Goal: Task Accomplishment & Management: Use online tool/utility

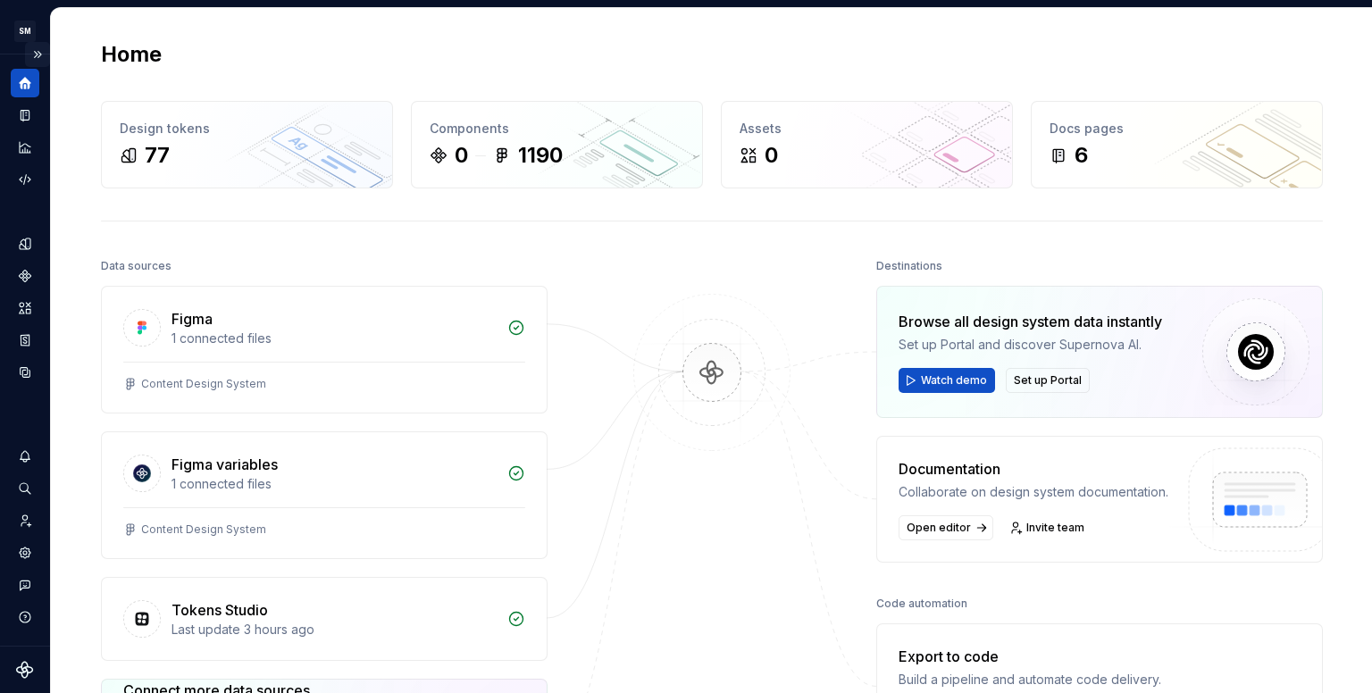
click at [26, 51] on button "Expand sidebar" at bounding box center [37, 54] width 25 height 25
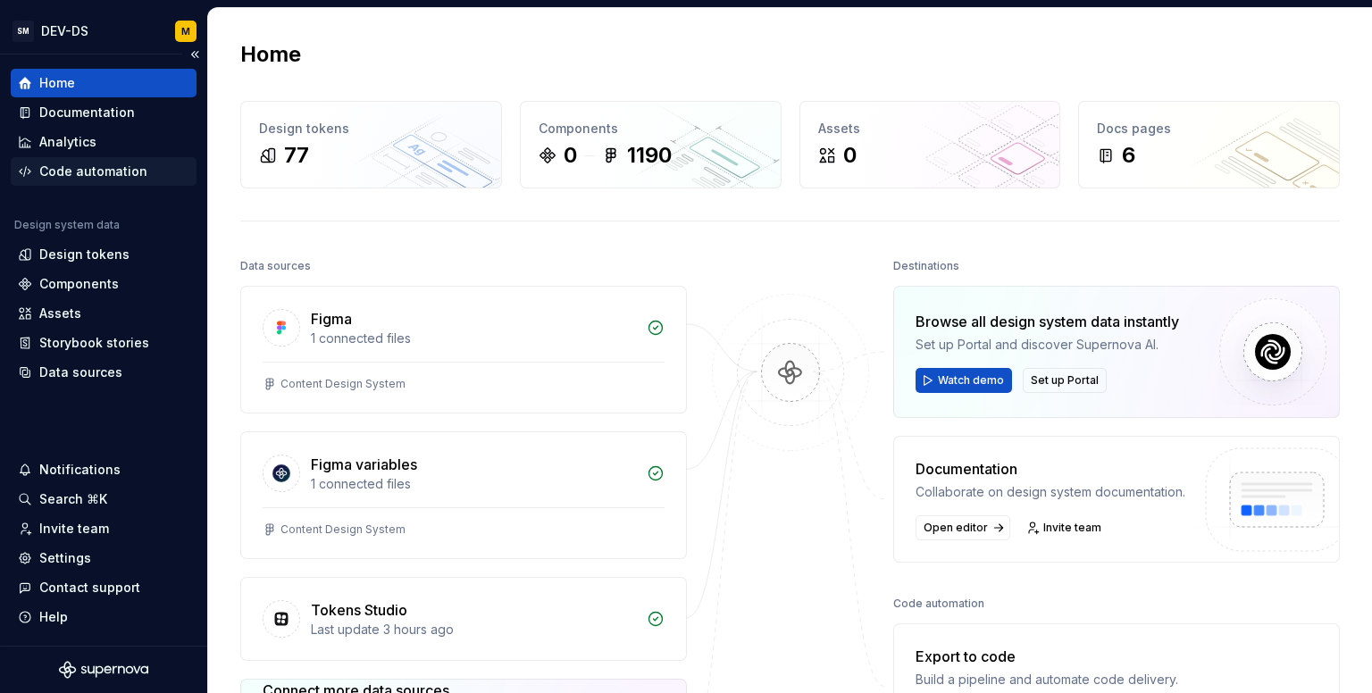
click at [88, 171] on div "Code automation" at bounding box center [93, 172] width 108 height 18
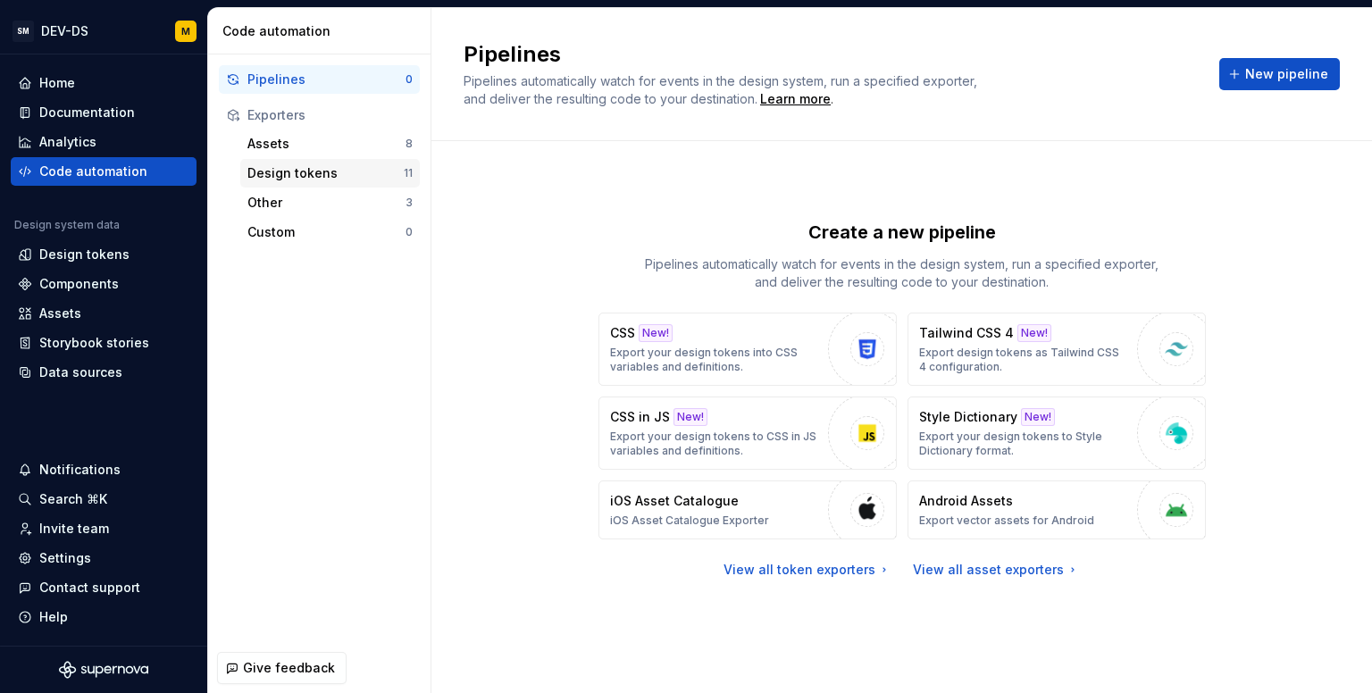
click at [322, 165] on div "Design tokens" at bounding box center [325, 173] width 156 height 18
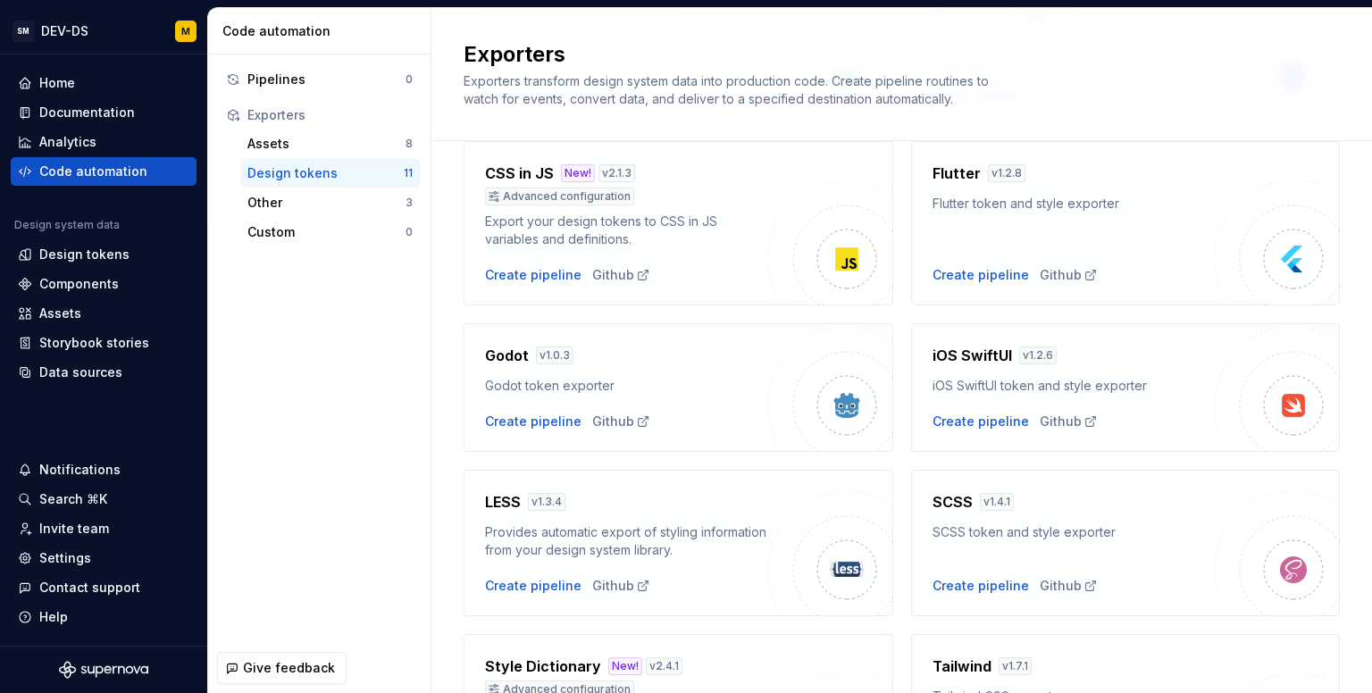
scroll to position [612, 0]
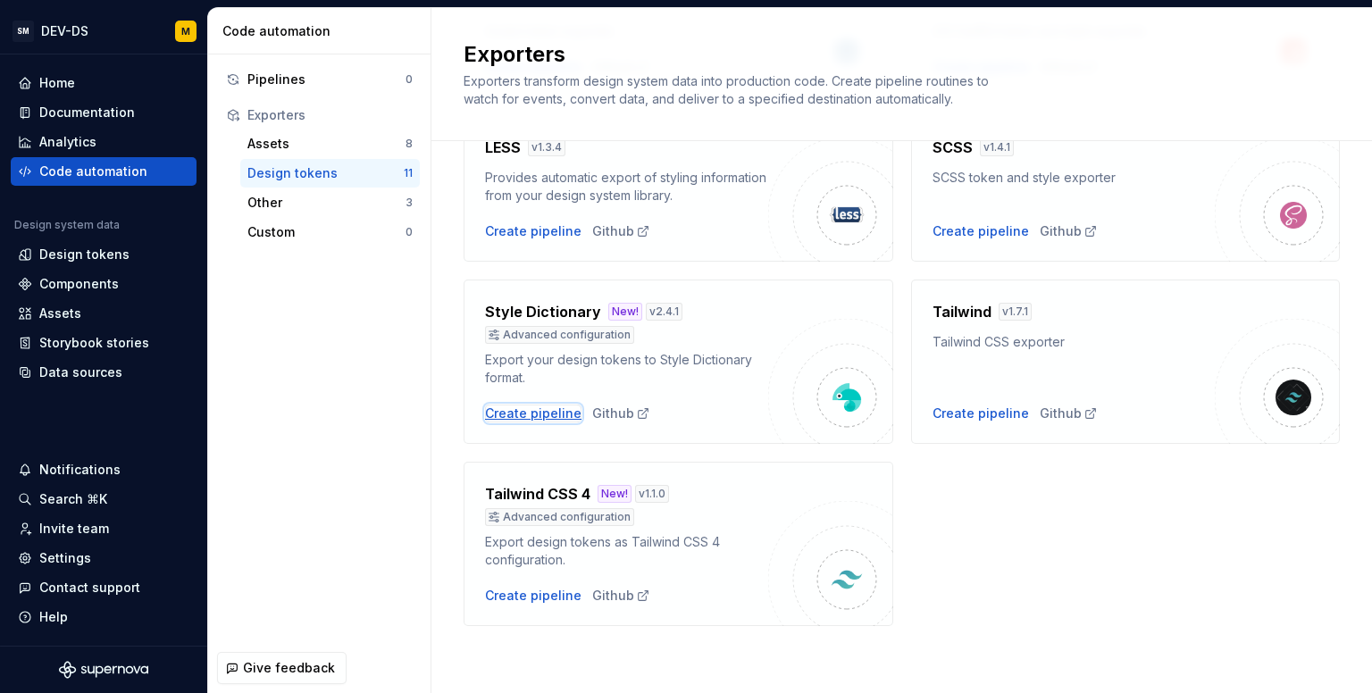
click at [542, 413] on div "Create pipeline" at bounding box center [533, 414] width 96 height 18
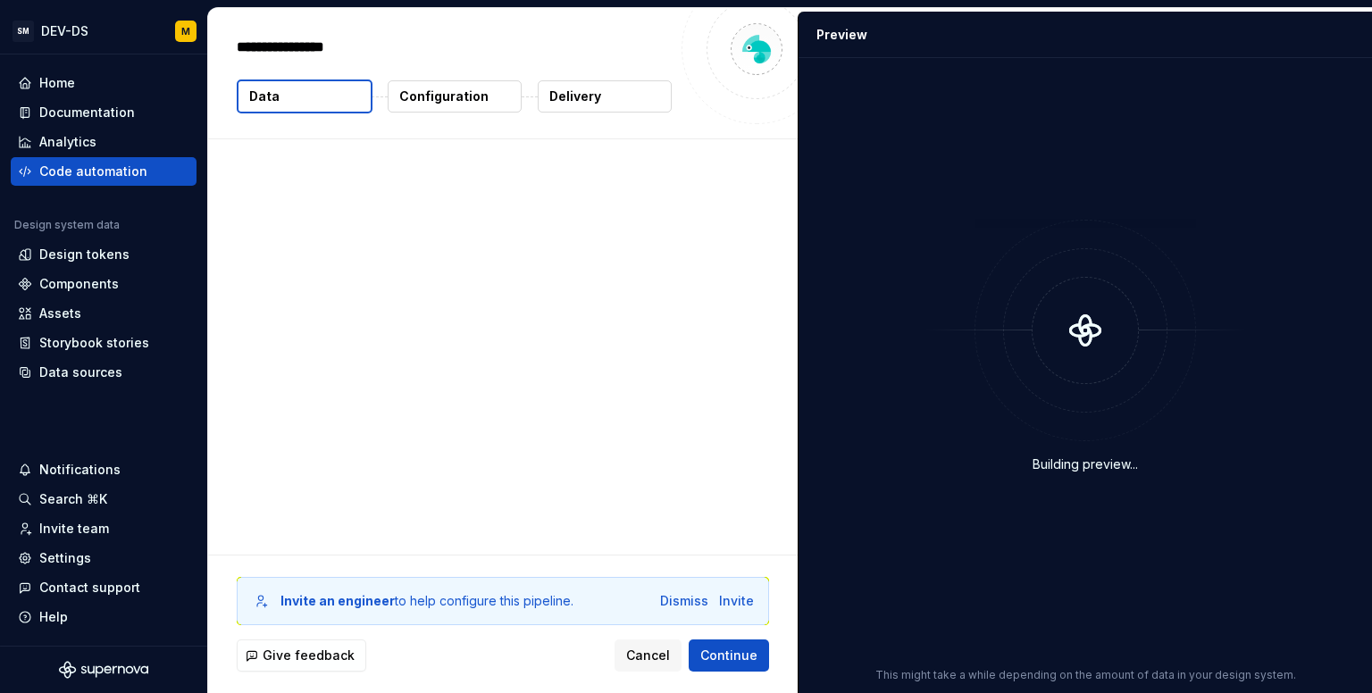
type textarea "*"
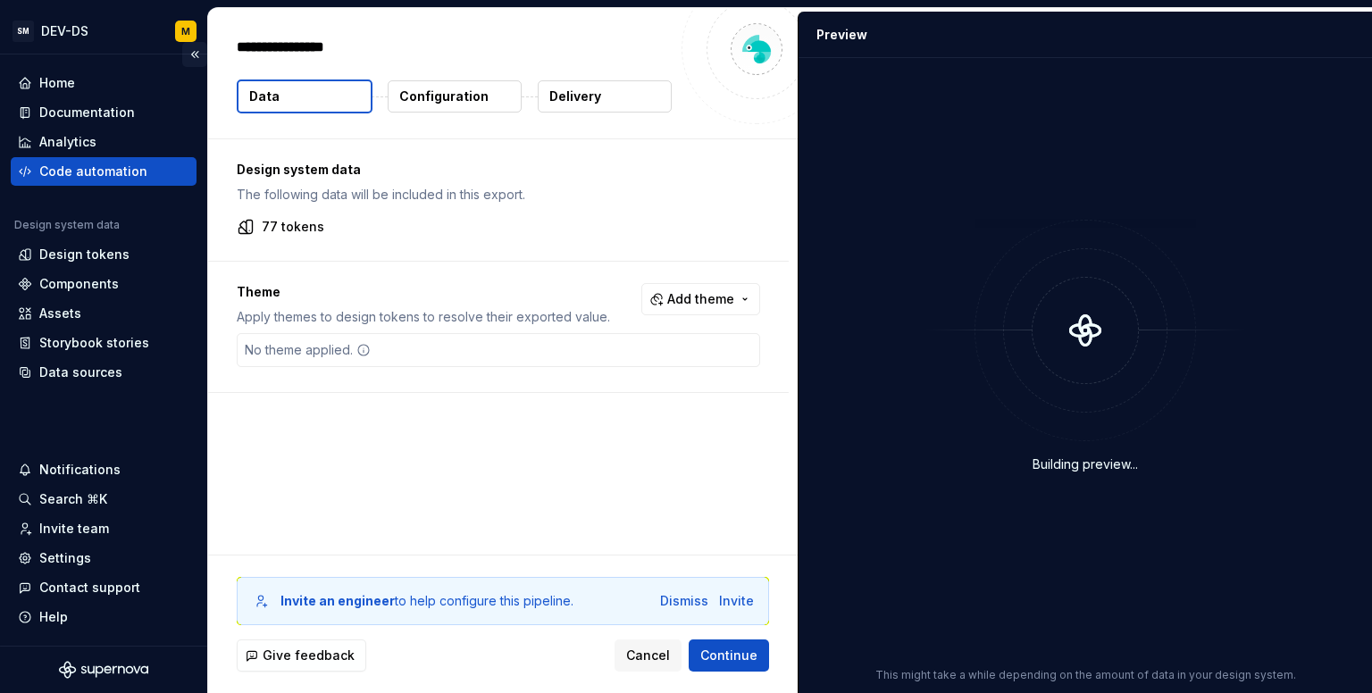
click at [192, 57] on button "Collapse sidebar" at bounding box center [194, 54] width 25 height 25
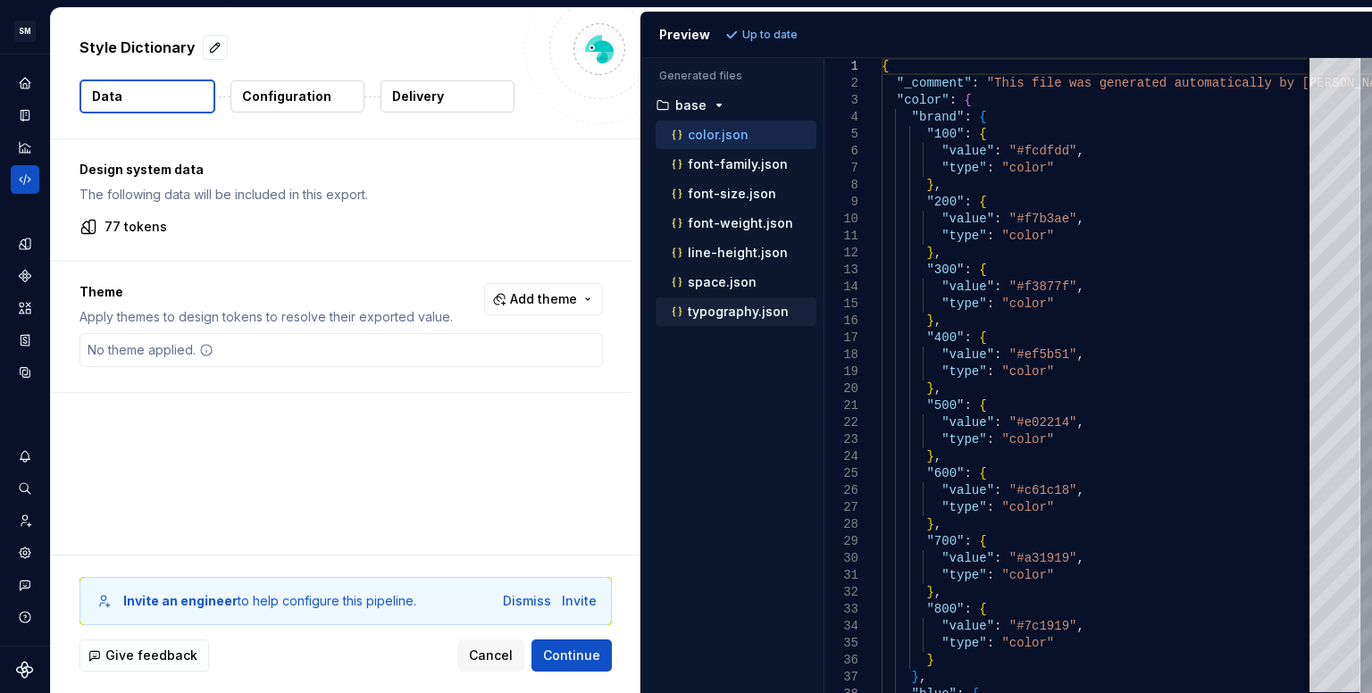
click at [742, 305] on p "typography.json" at bounding box center [738, 312] width 101 height 14
type textarea "**********"
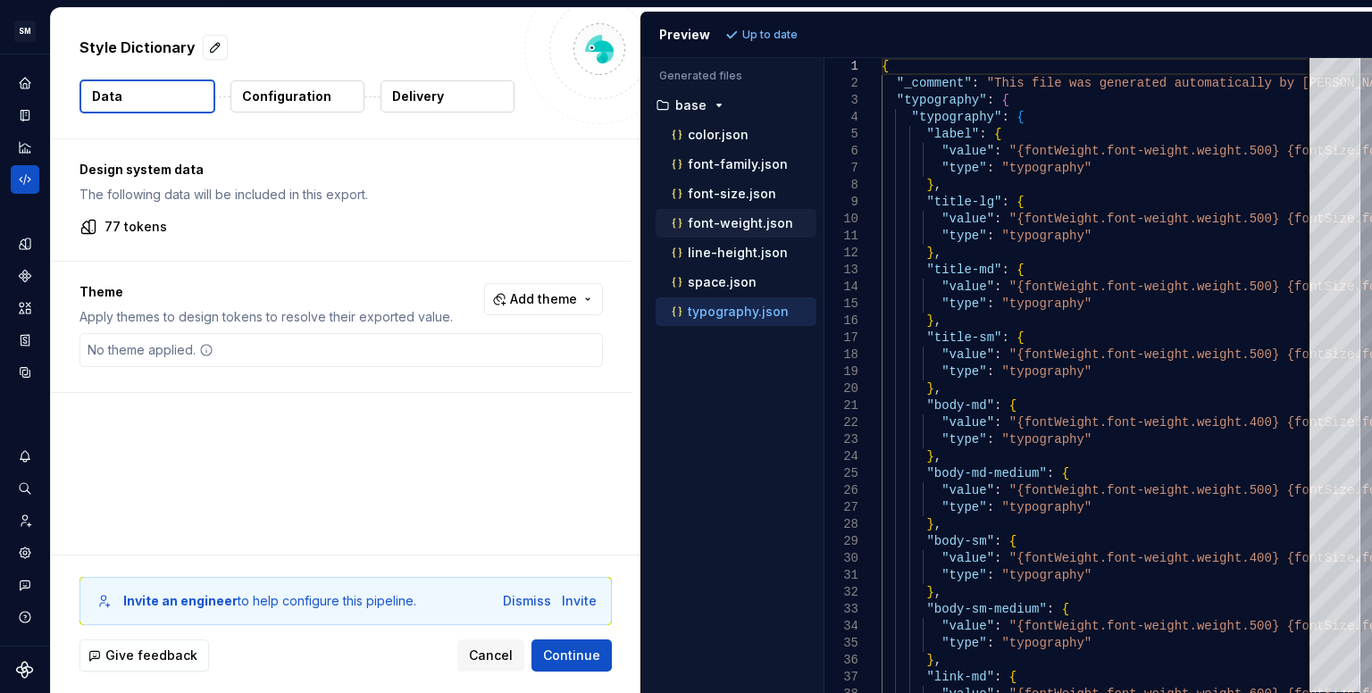
click at [725, 225] on p "font-weight.json" at bounding box center [740, 223] width 105 height 14
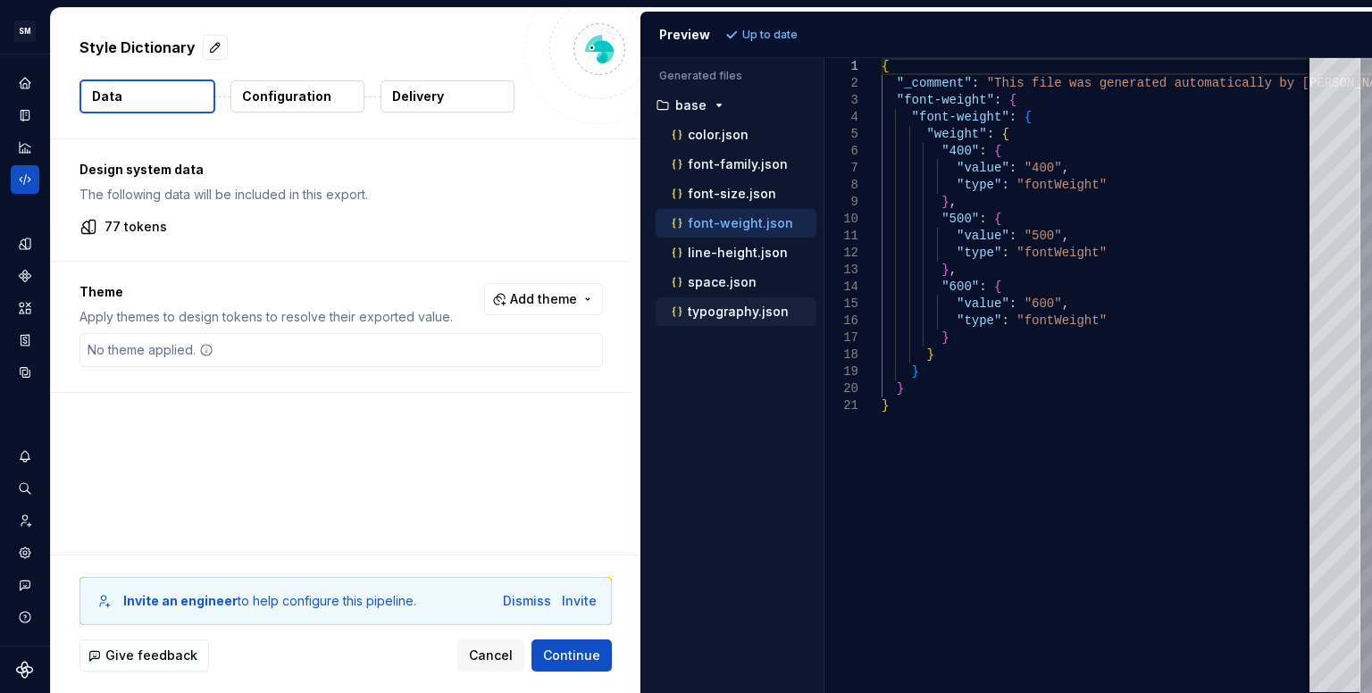
click at [722, 305] on p "typography.json" at bounding box center [738, 312] width 101 height 14
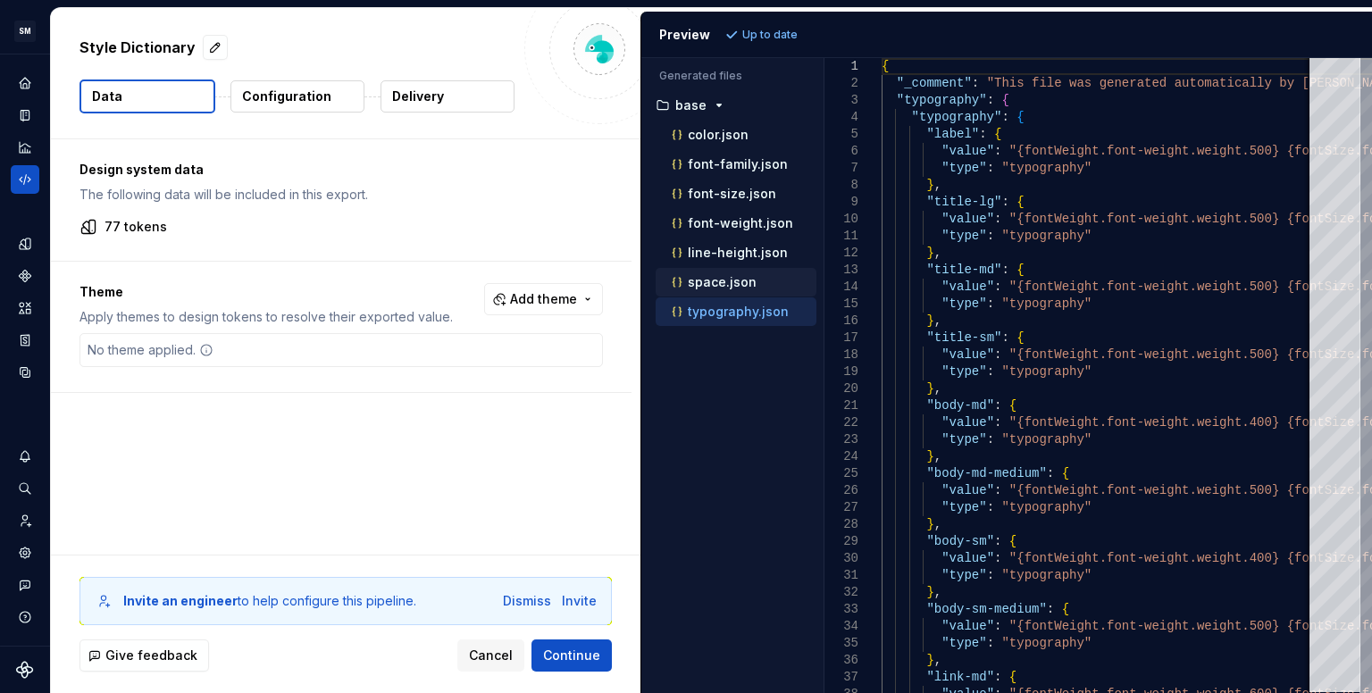
click at [717, 279] on p "space.json" at bounding box center [722, 282] width 69 height 14
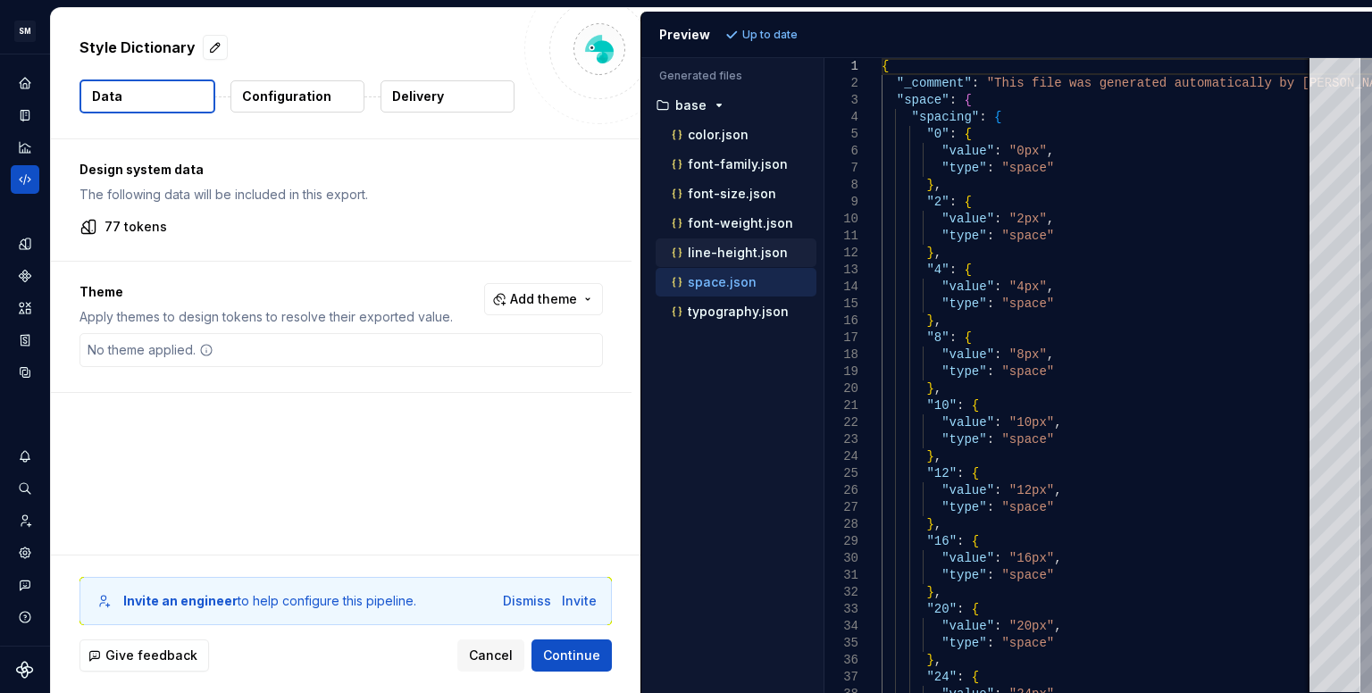
click at [722, 255] on p "line-height.json" at bounding box center [738, 253] width 100 height 14
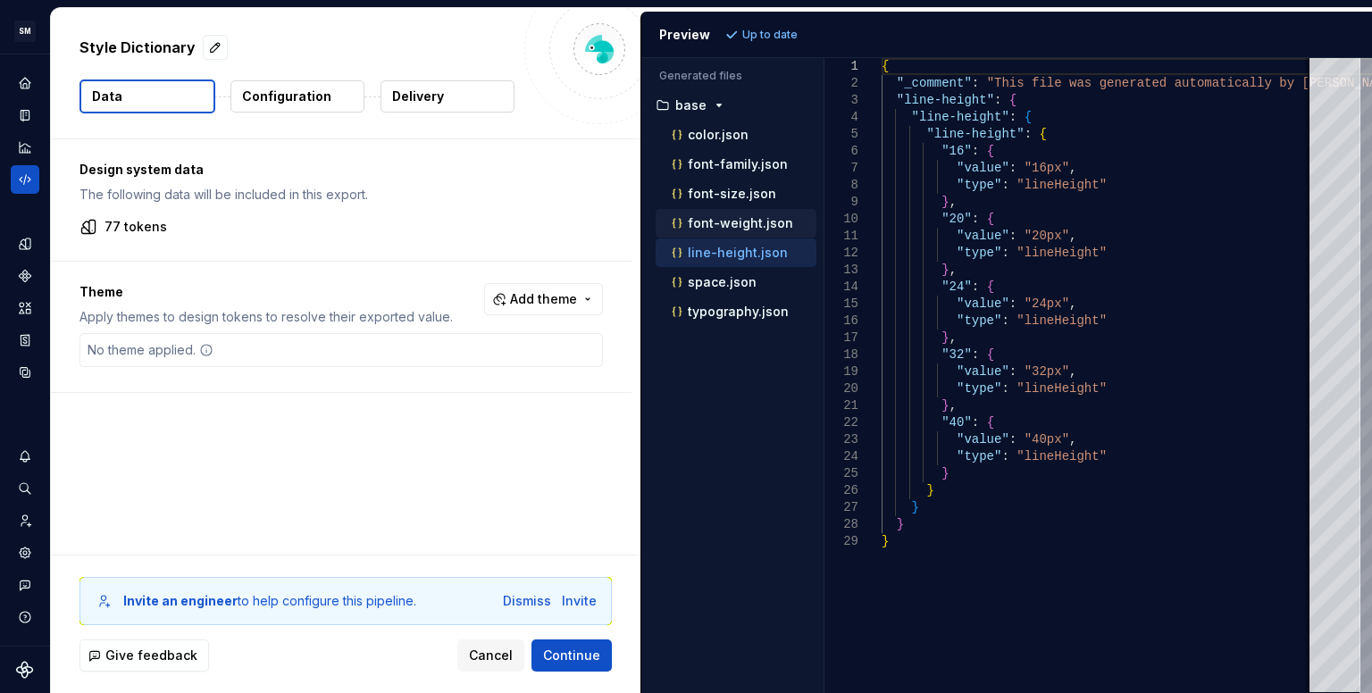
click at [726, 222] on p "font-weight.json" at bounding box center [740, 223] width 105 height 14
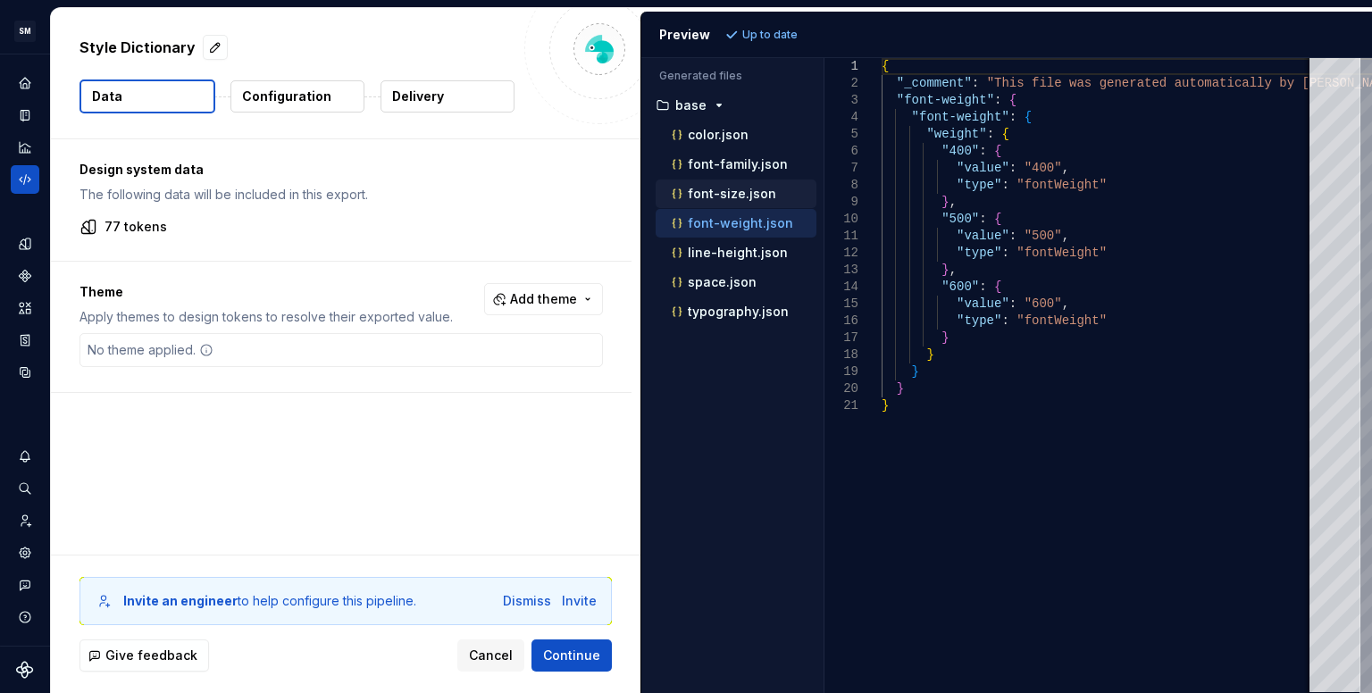
click at [700, 191] on p "font-size.json" at bounding box center [732, 194] width 88 height 14
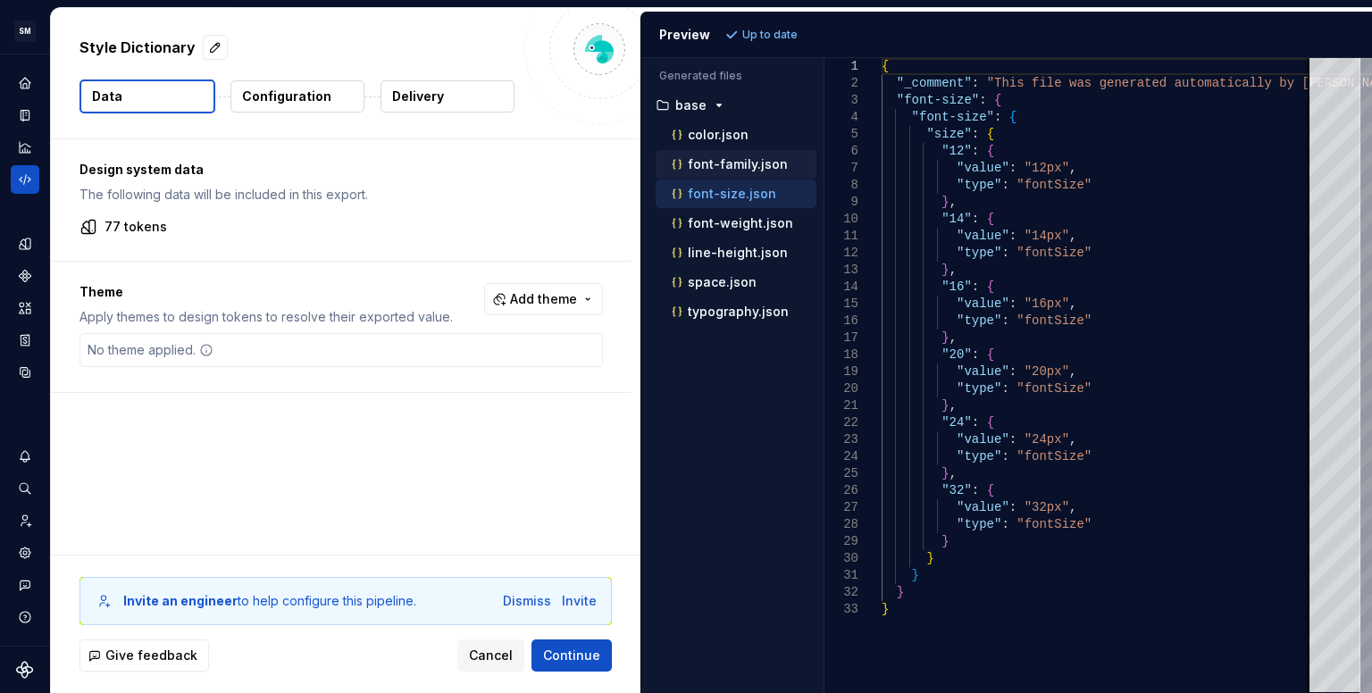
click at [704, 165] on p "font-family.json" at bounding box center [738, 164] width 100 height 14
type textarea "**********"
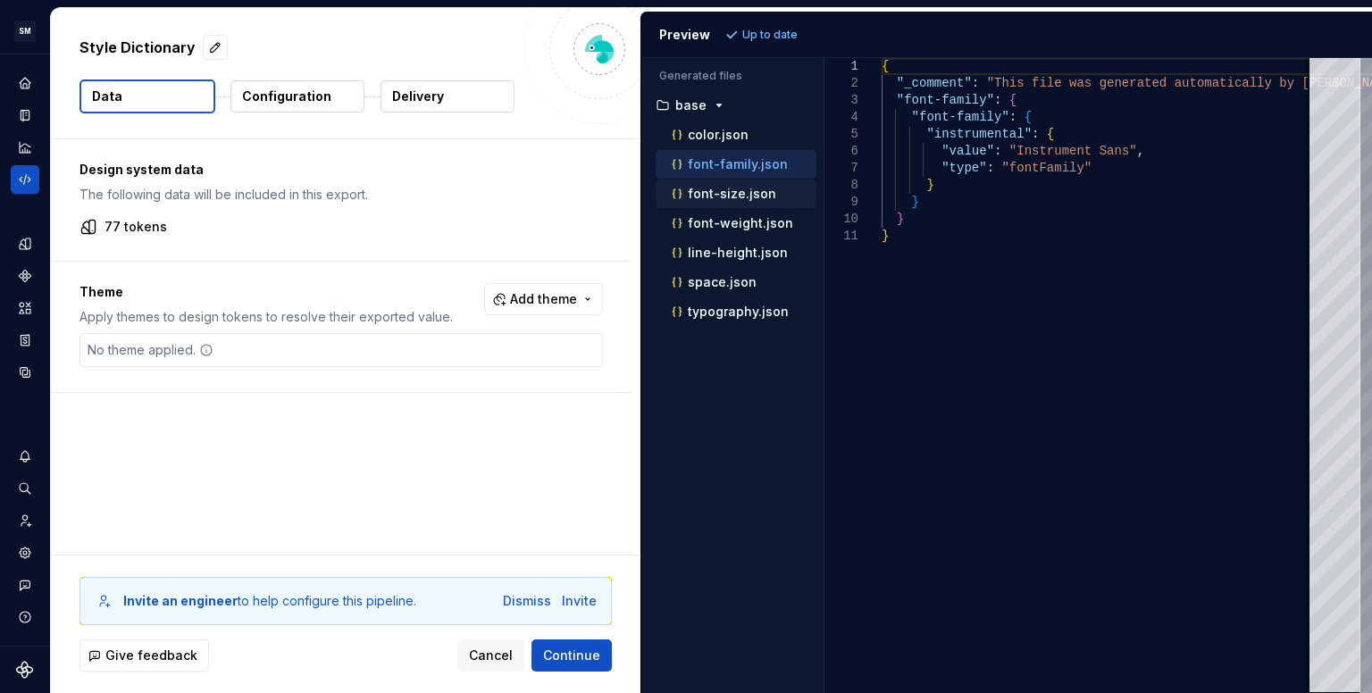
click at [722, 203] on div "font-size.json" at bounding box center [736, 194] width 161 height 29
click at [724, 191] on p "font-size.json" at bounding box center [732, 194] width 88 height 14
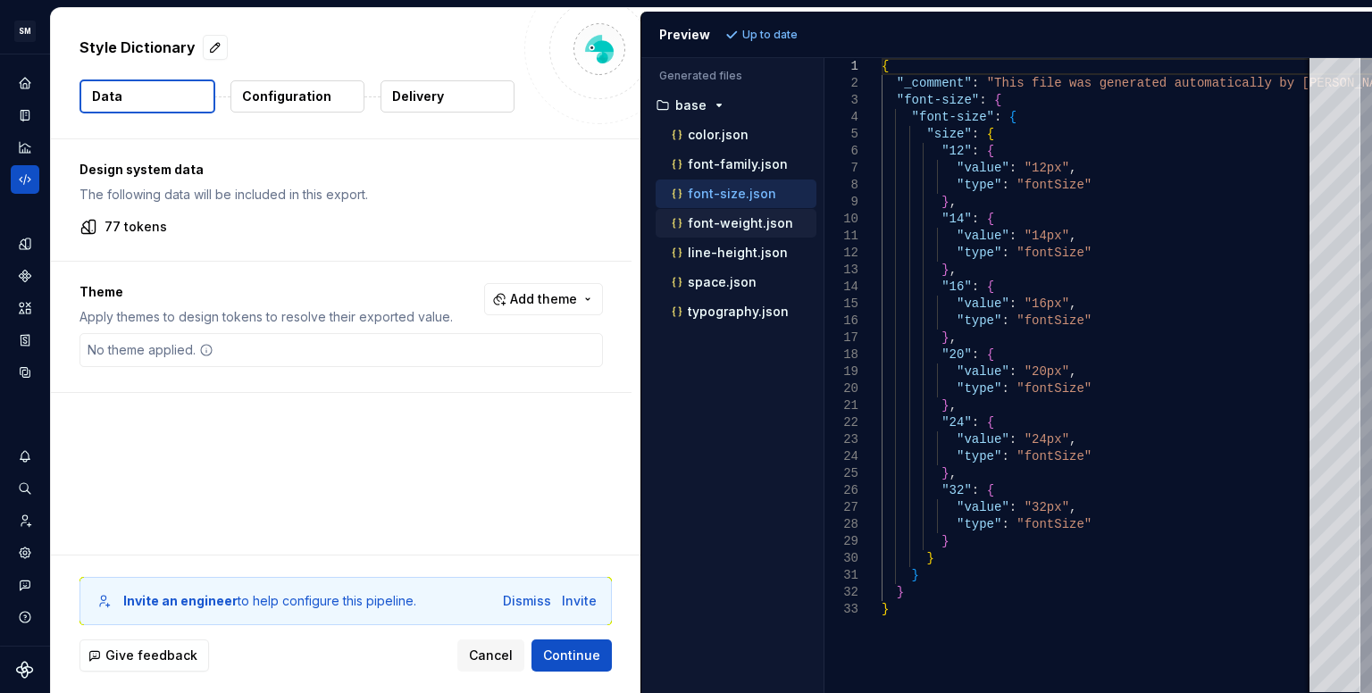
click at [716, 219] on p "font-weight.json" at bounding box center [740, 223] width 105 height 14
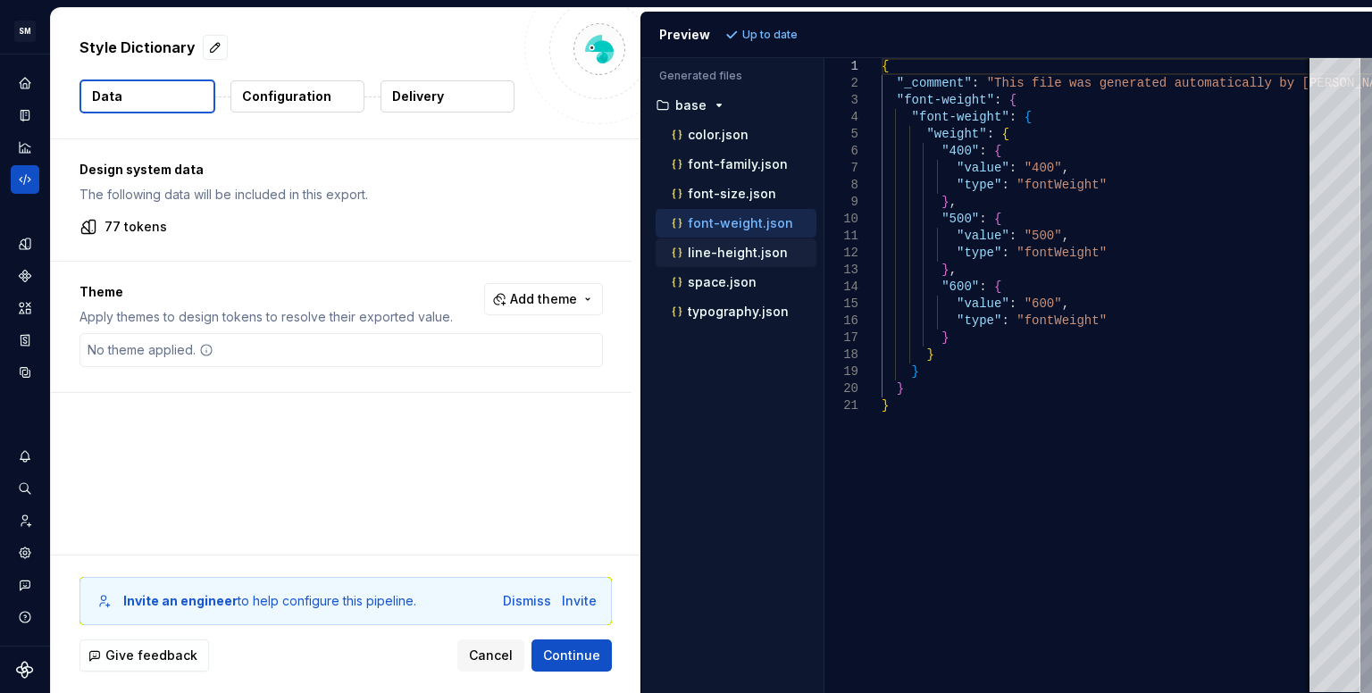
click at [716, 246] on p "line-height.json" at bounding box center [738, 253] width 100 height 14
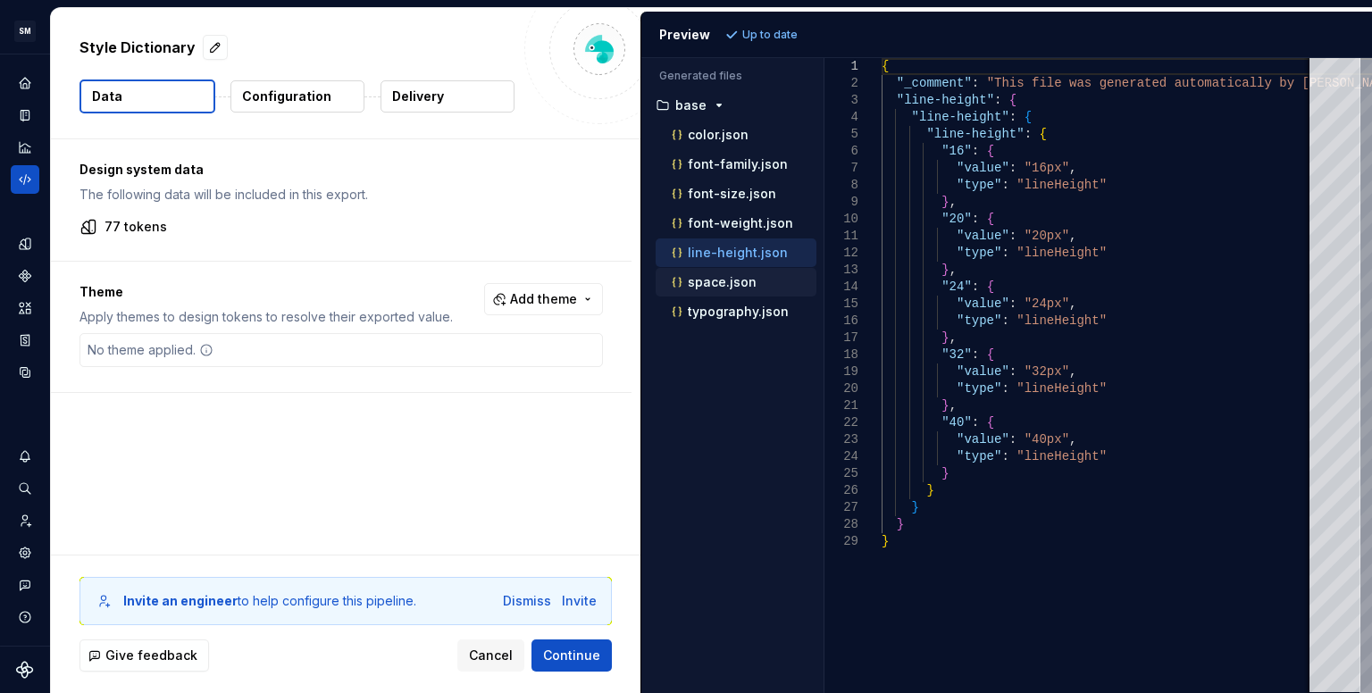
click at [715, 280] on p "space.json" at bounding box center [722, 282] width 69 height 14
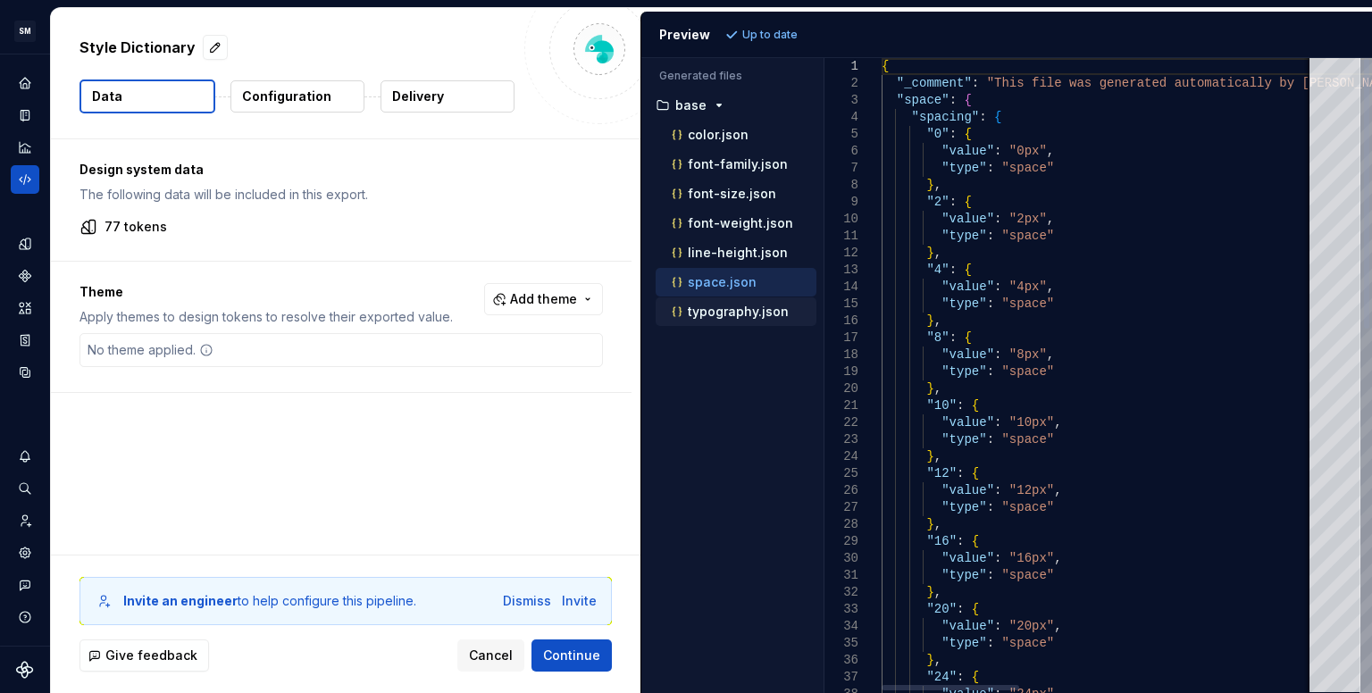
click at [715, 305] on p "typography.json" at bounding box center [738, 312] width 101 height 14
type textarea "**********"
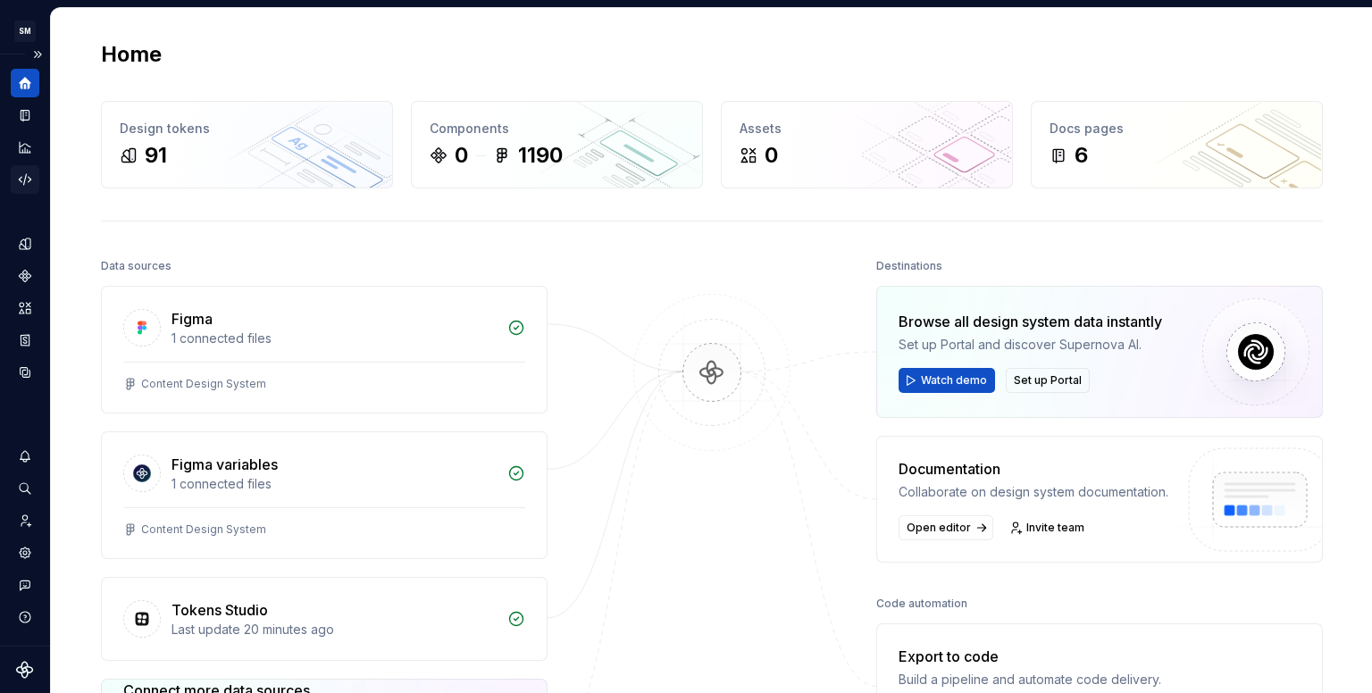
click at [29, 177] on icon "Code automation" at bounding box center [25, 179] width 16 height 16
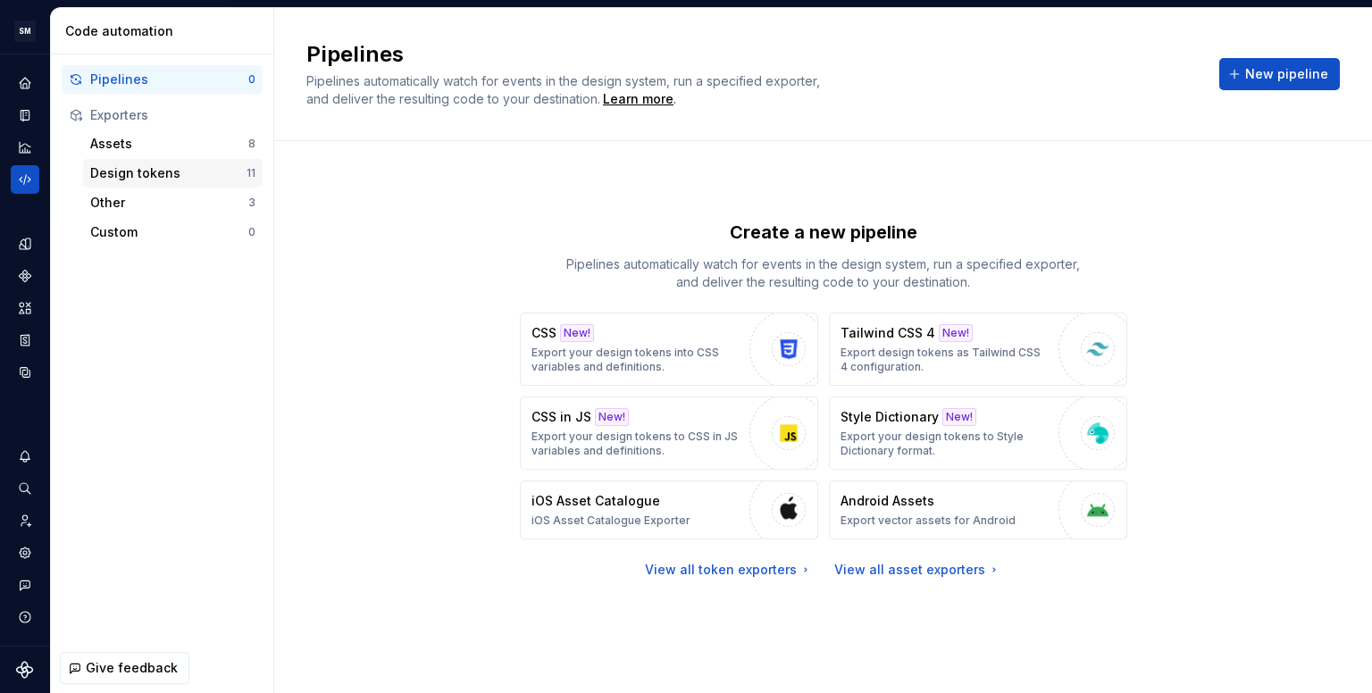
click at [138, 169] on div "Design tokens" at bounding box center [168, 173] width 156 height 18
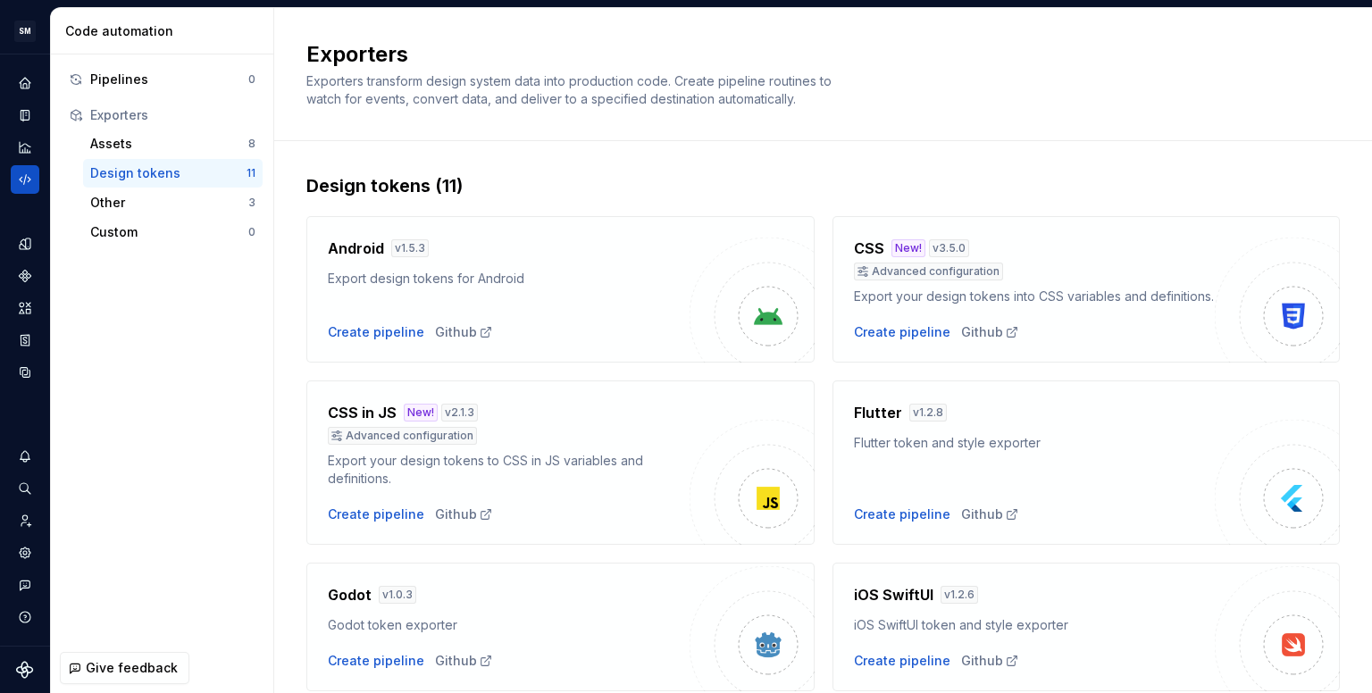
scroll to position [576, 0]
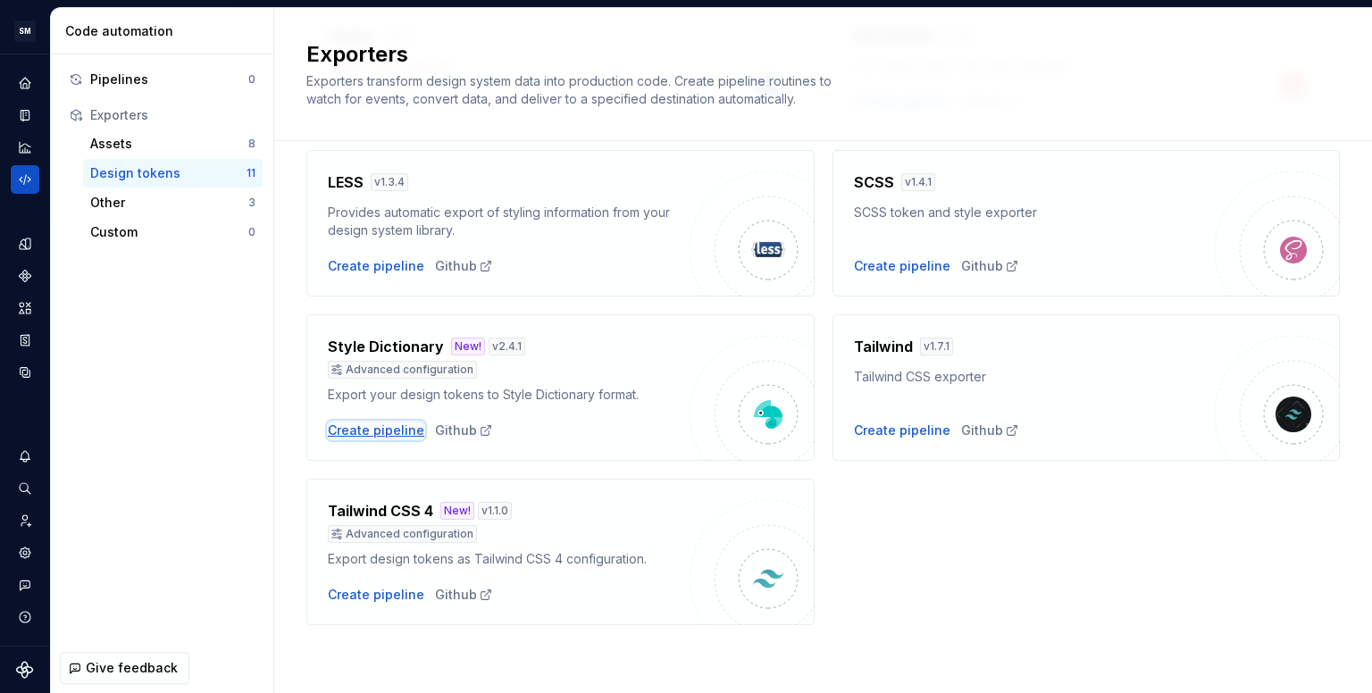
click at [366, 432] on div "Create pipeline" at bounding box center [376, 431] width 96 height 18
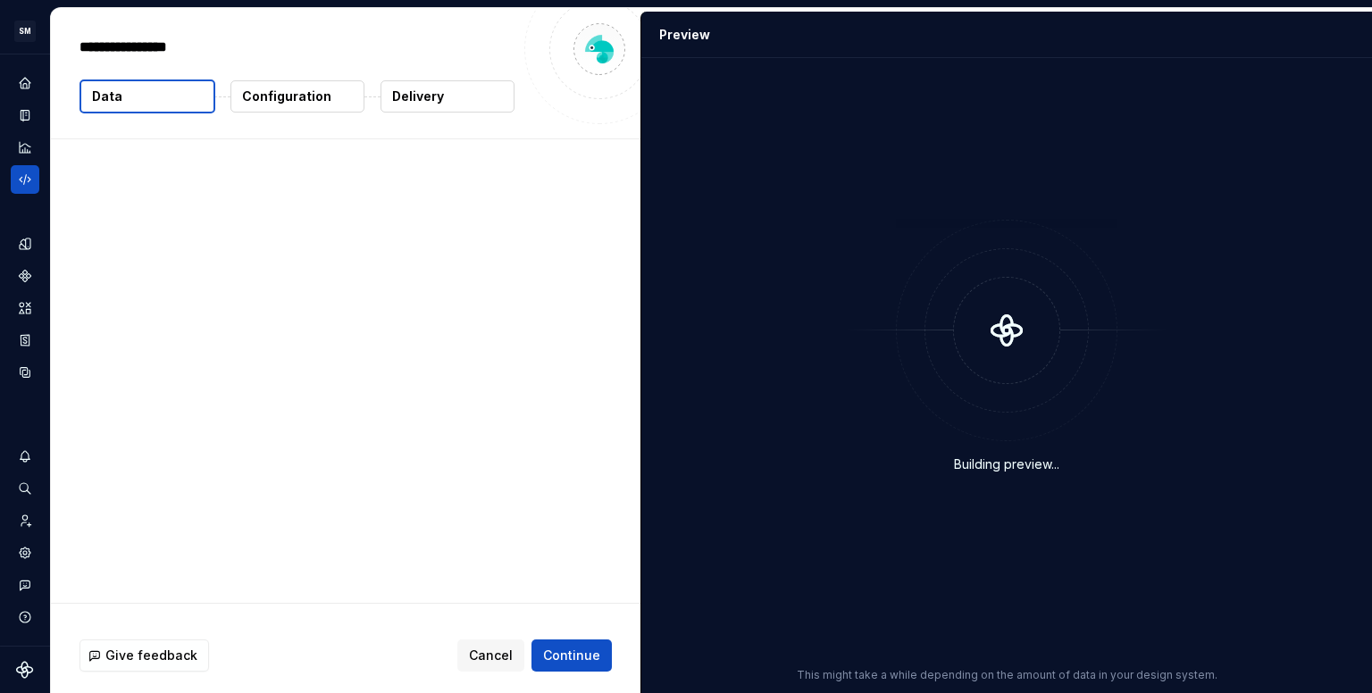
type textarea "*"
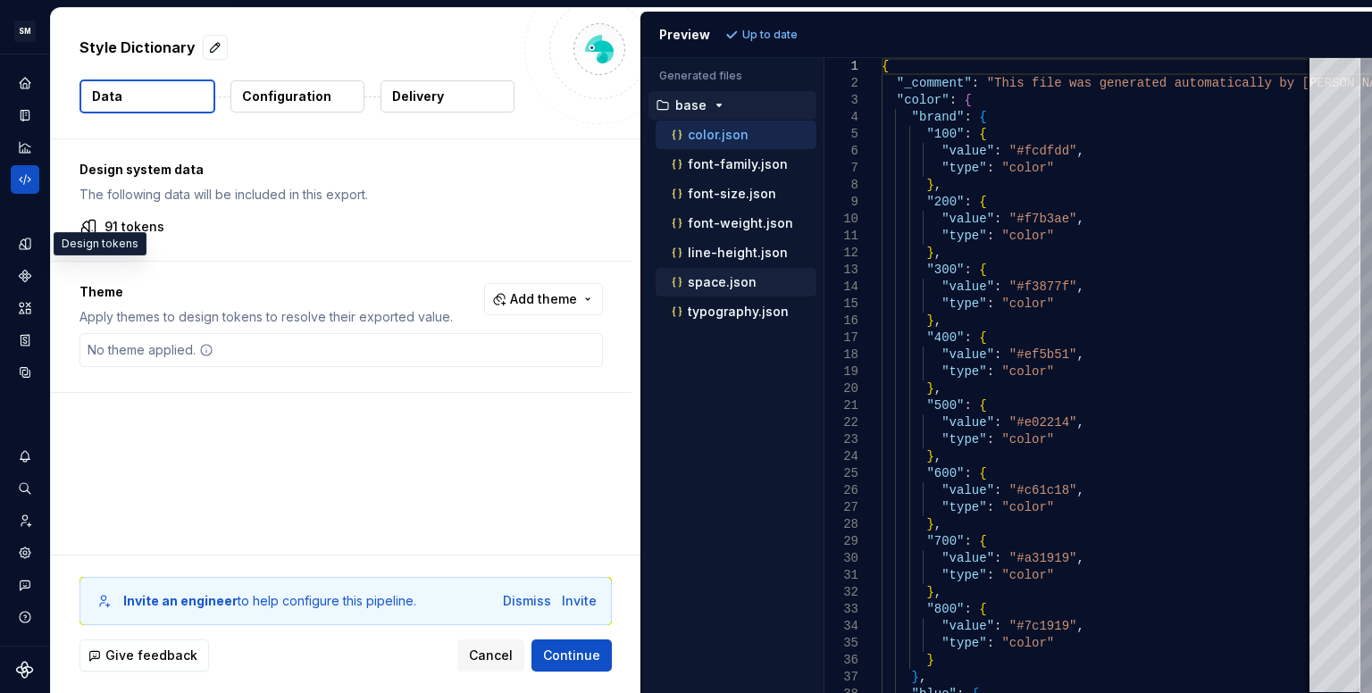
click at [709, 280] on p "space.json" at bounding box center [722, 282] width 69 height 14
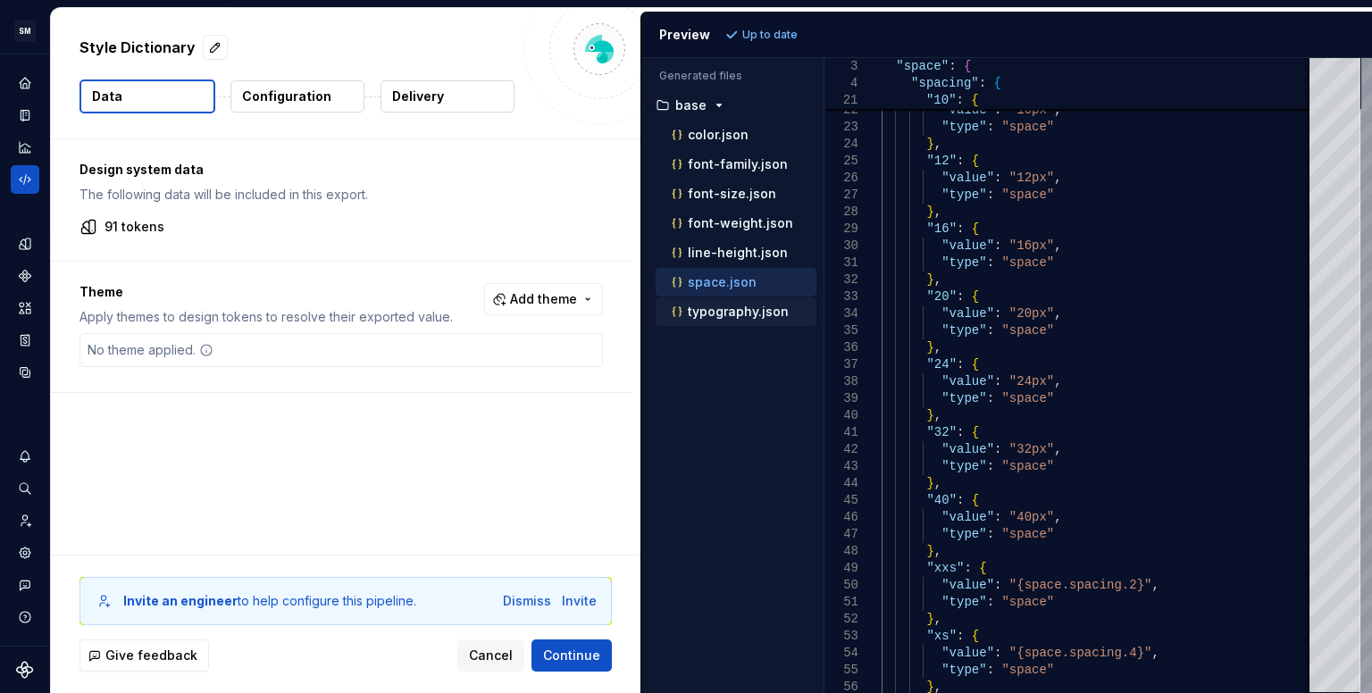
click at [717, 314] on p "typography.json" at bounding box center [738, 312] width 101 height 14
type textarea "**********"
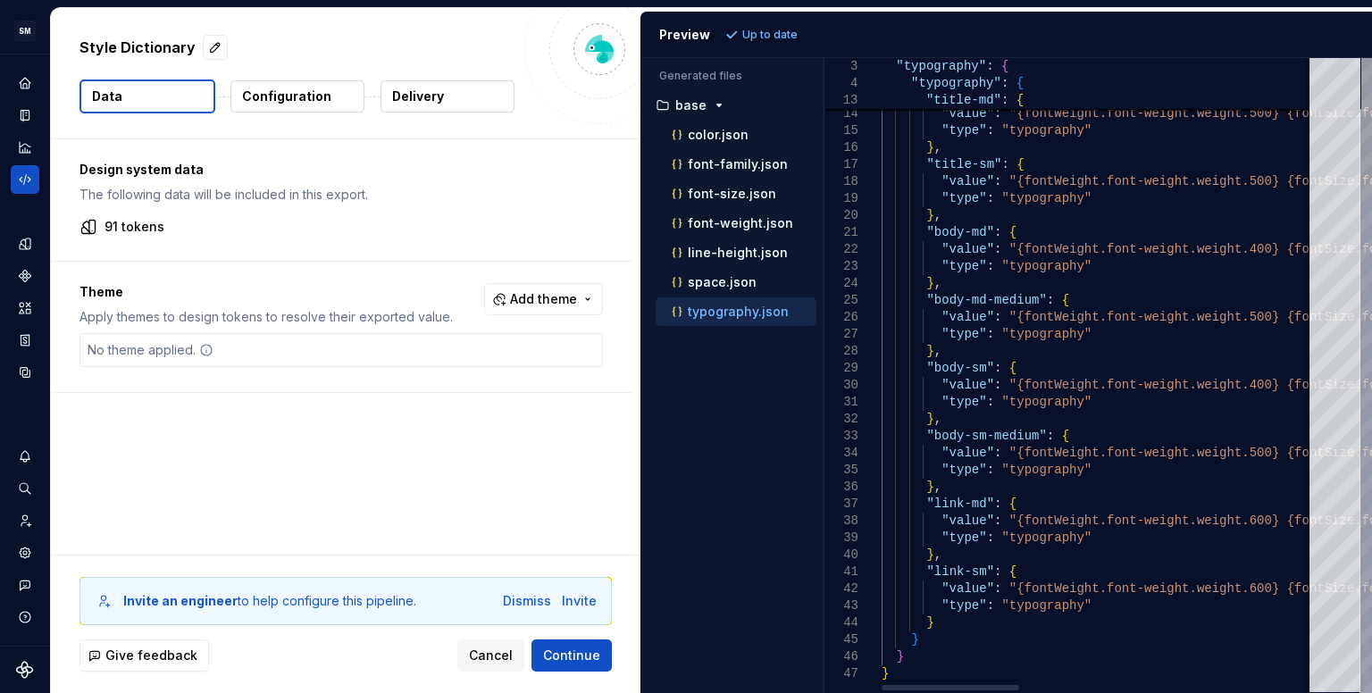
scroll to position [0, 197]
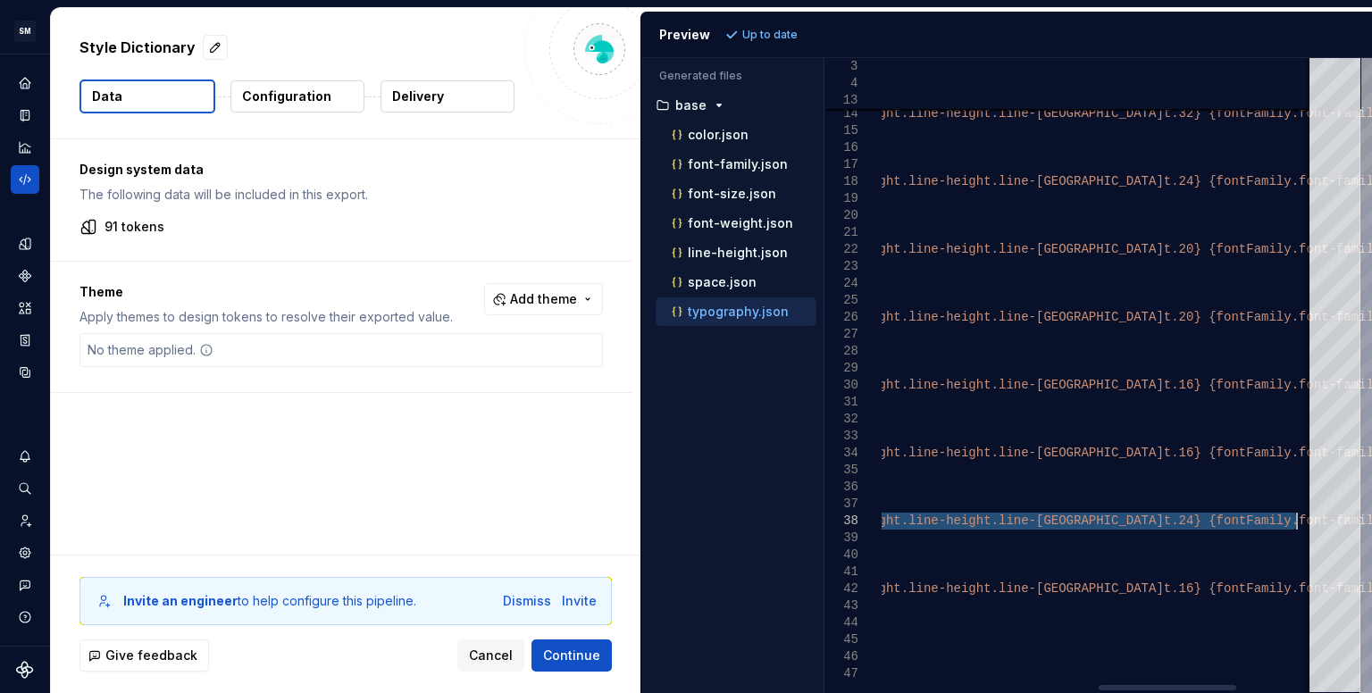
drag, startPoint x: 1012, startPoint y: 524, endPoint x: 1293, endPoint y: 529, distance: 281.4
click at [1293, 529] on div ""type" : "typography" } , "title-md" : { "value" : "{fontWeight.font-weight.wei…" at bounding box center [875, 289] width 1358 height 808
click at [772, 140] on div "color.json" at bounding box center [742, 135] width 148 height 18
type textarea "**********"
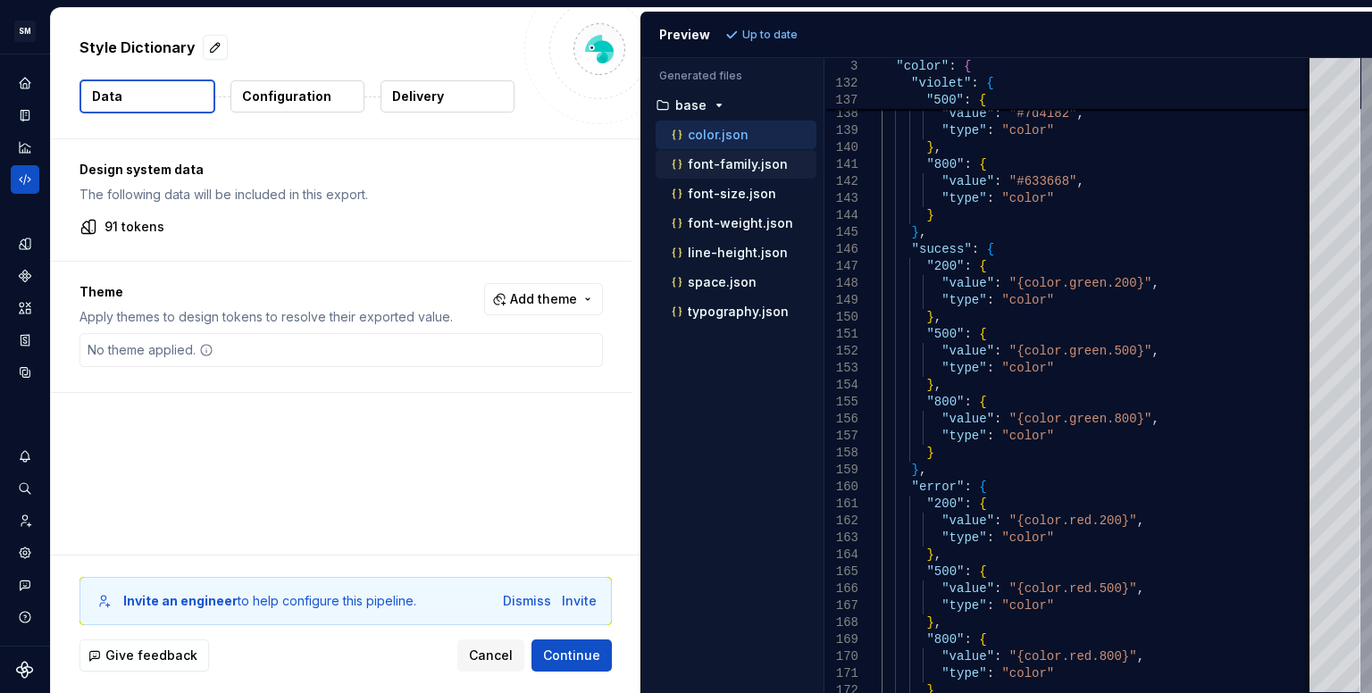
click at [723, 160] on p "font-family.json" at bounding box center [738, 164] width 100 height 14
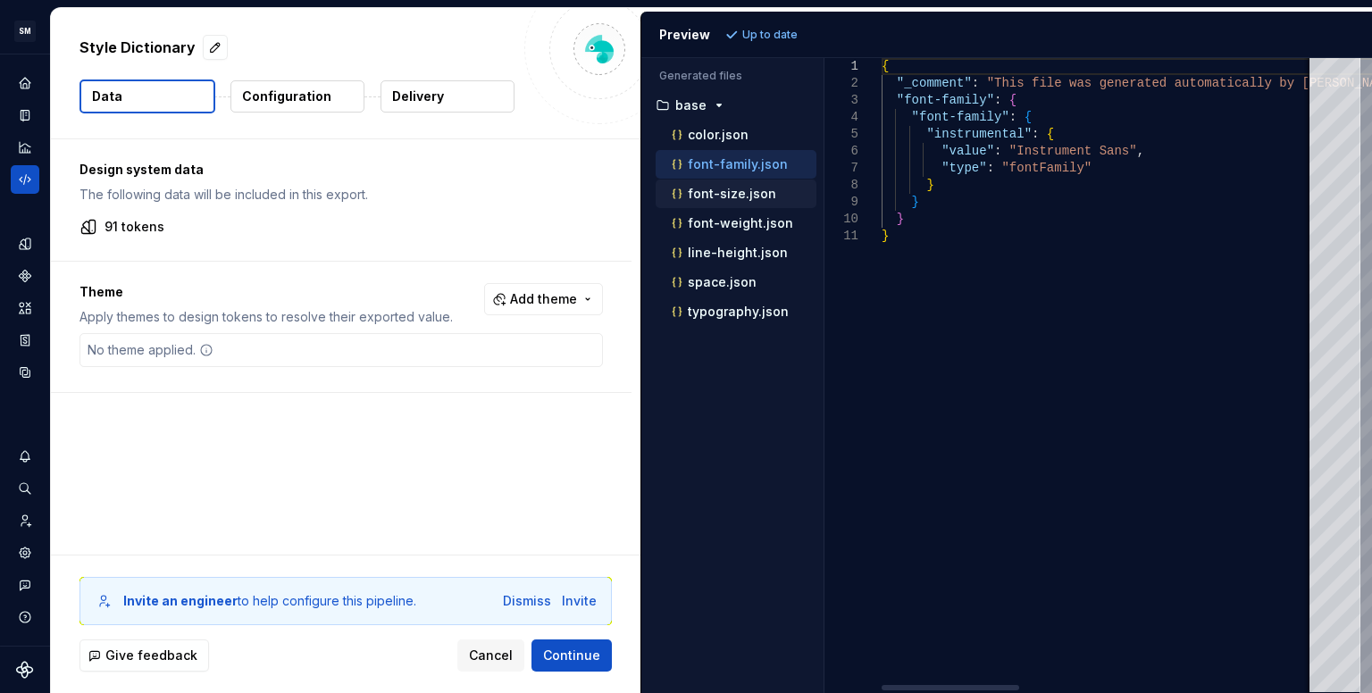
click at [712, 191] on p "font-size.json" at bounding box center [732, 194] width 88 height 14
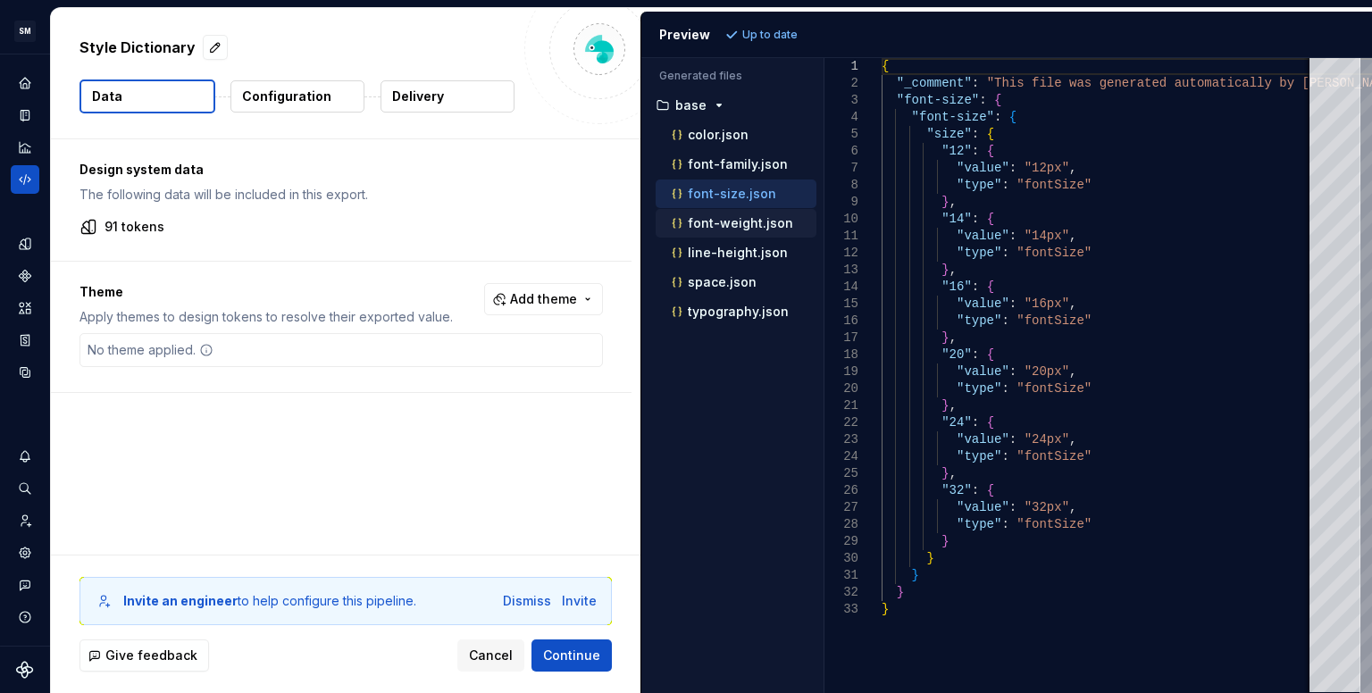
click at [713, 216] on p "font-weight.json" at bounding box center [740, 223] width 105 height 14
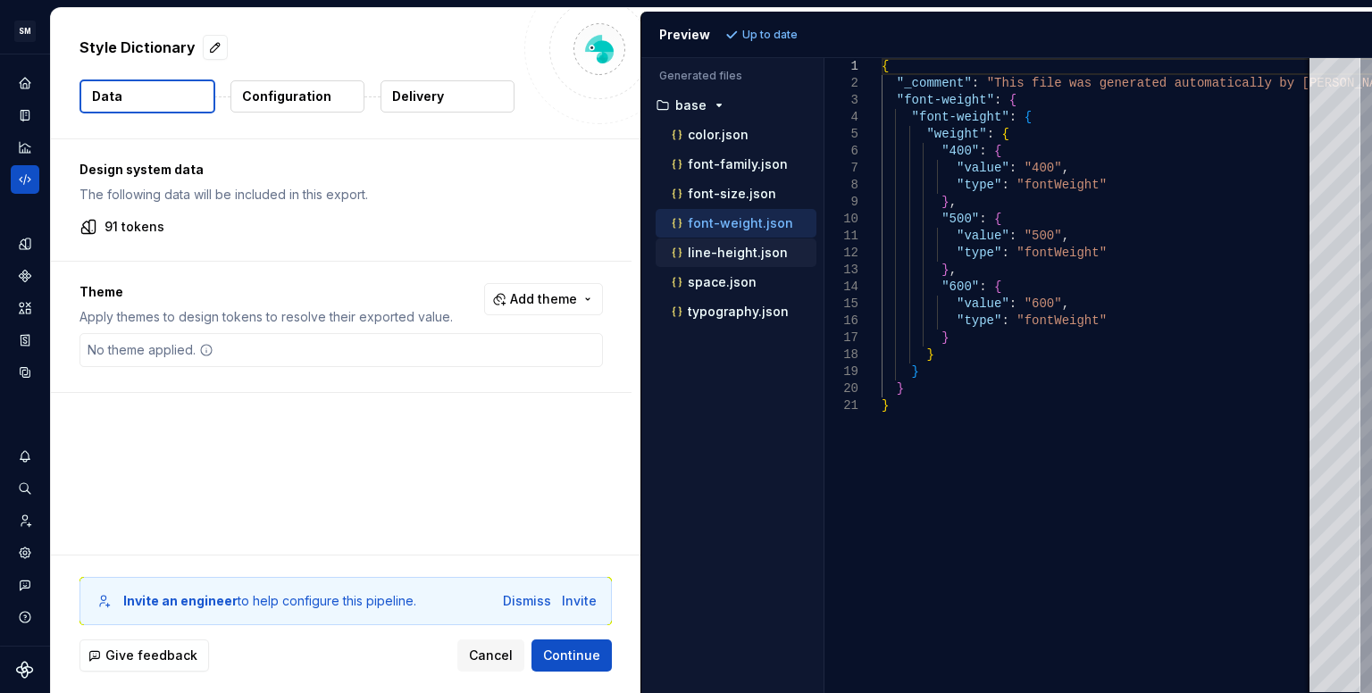
click at [707, 247] on p "line-height.json" at bounding box center [738, 253] width 100 height 14
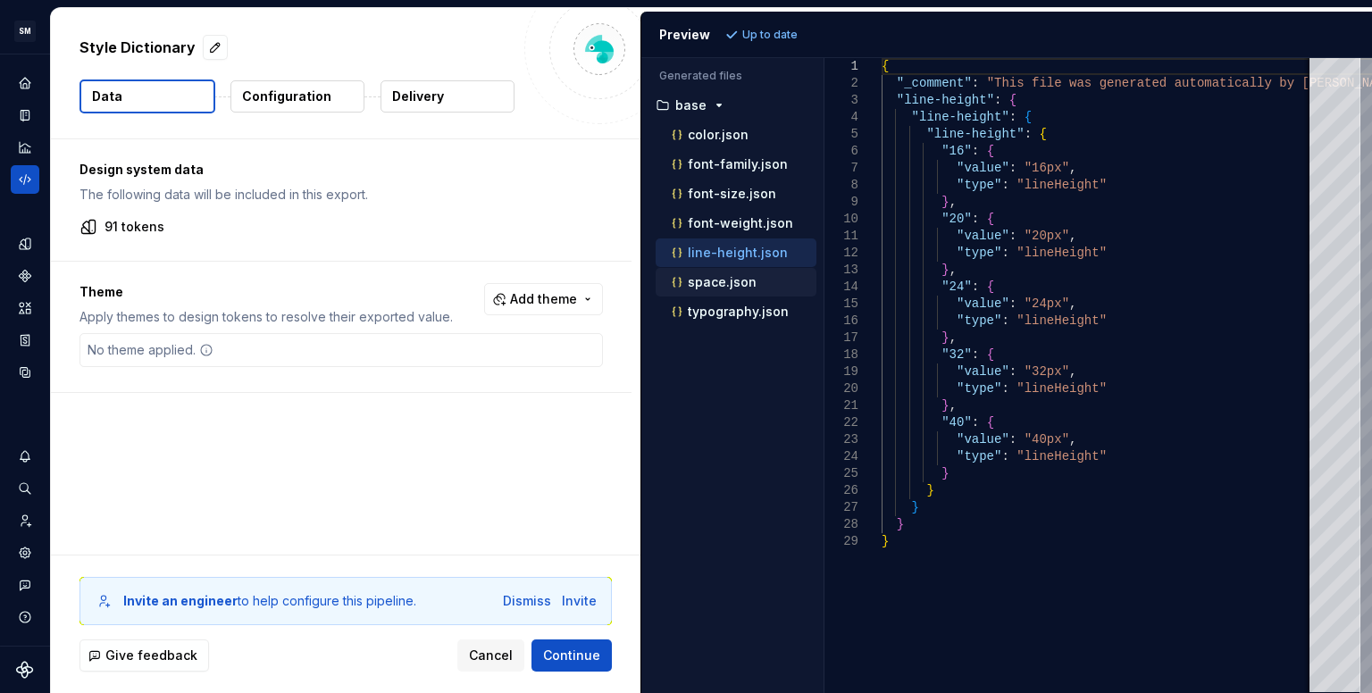
click at [709, 275] on p "space.json" at bounding box center [722, 282] width 69 height 14
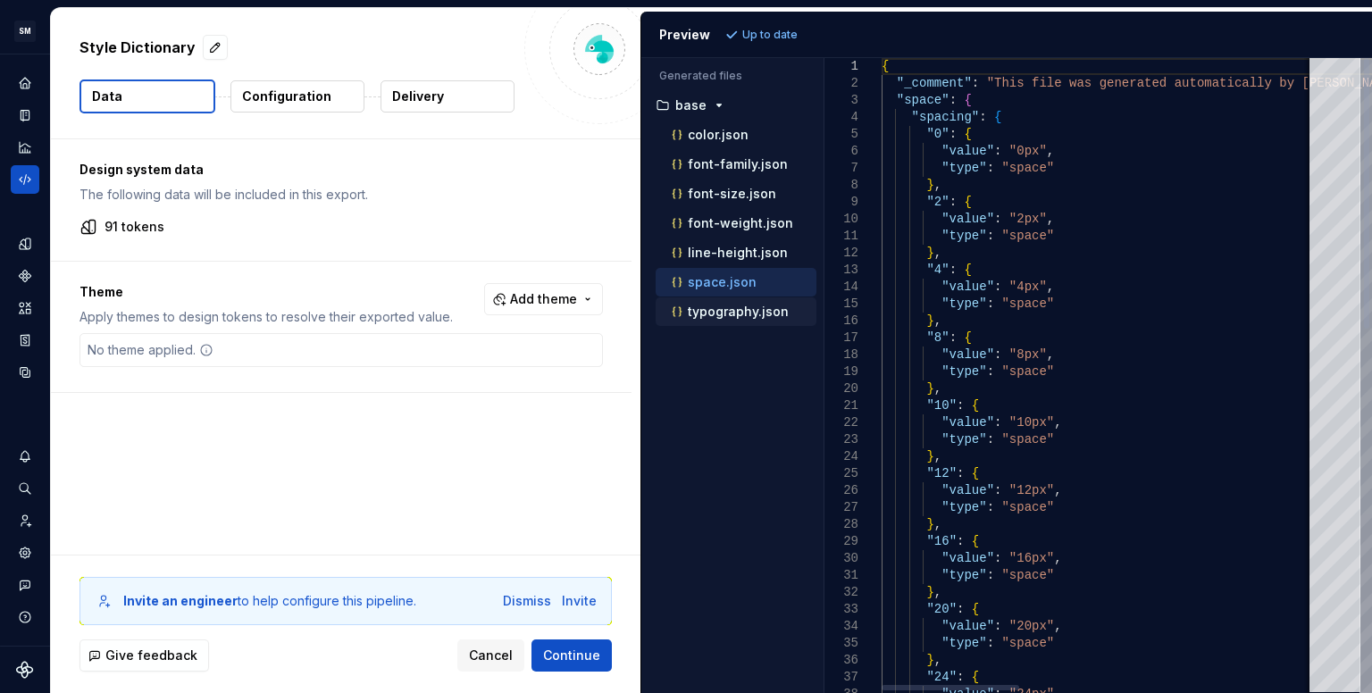
click at [715, 312] on p "typography.json" at bounding box center [738, 312] width 101 height 14
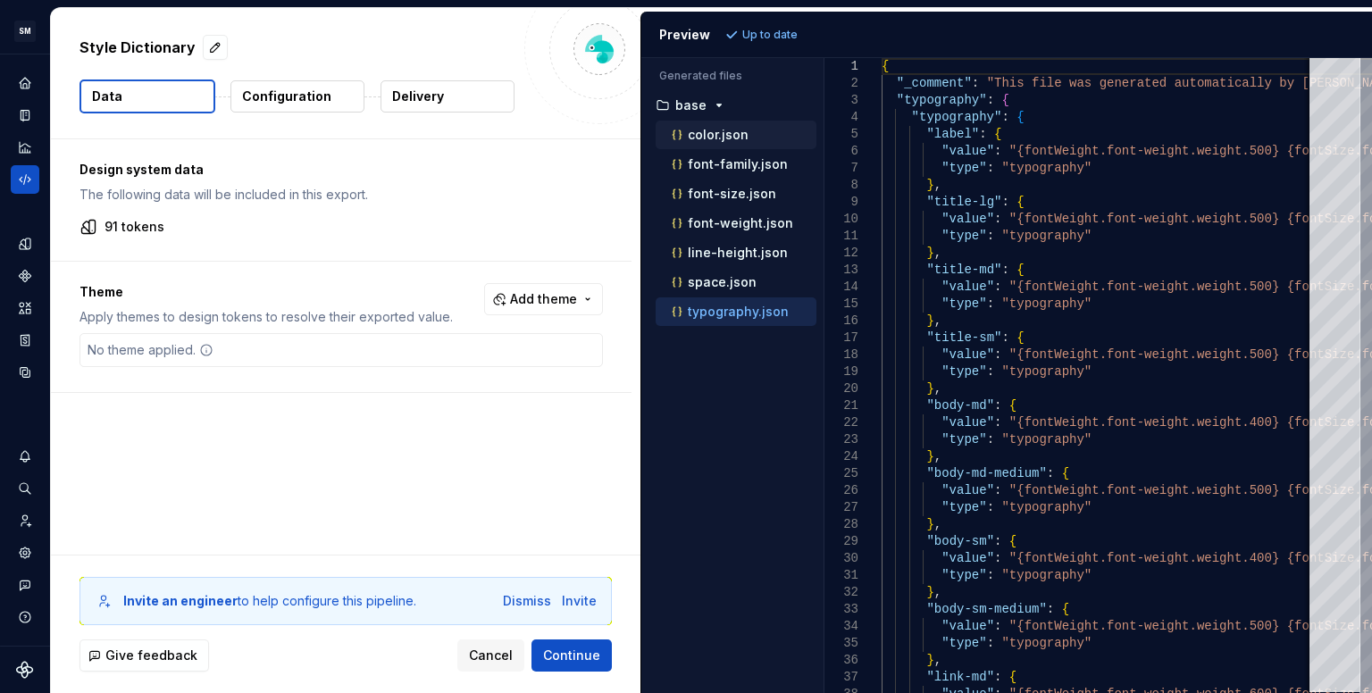
click at [719, 136] on p "color.json" at bounding box center [718, 135] width 61 height 14
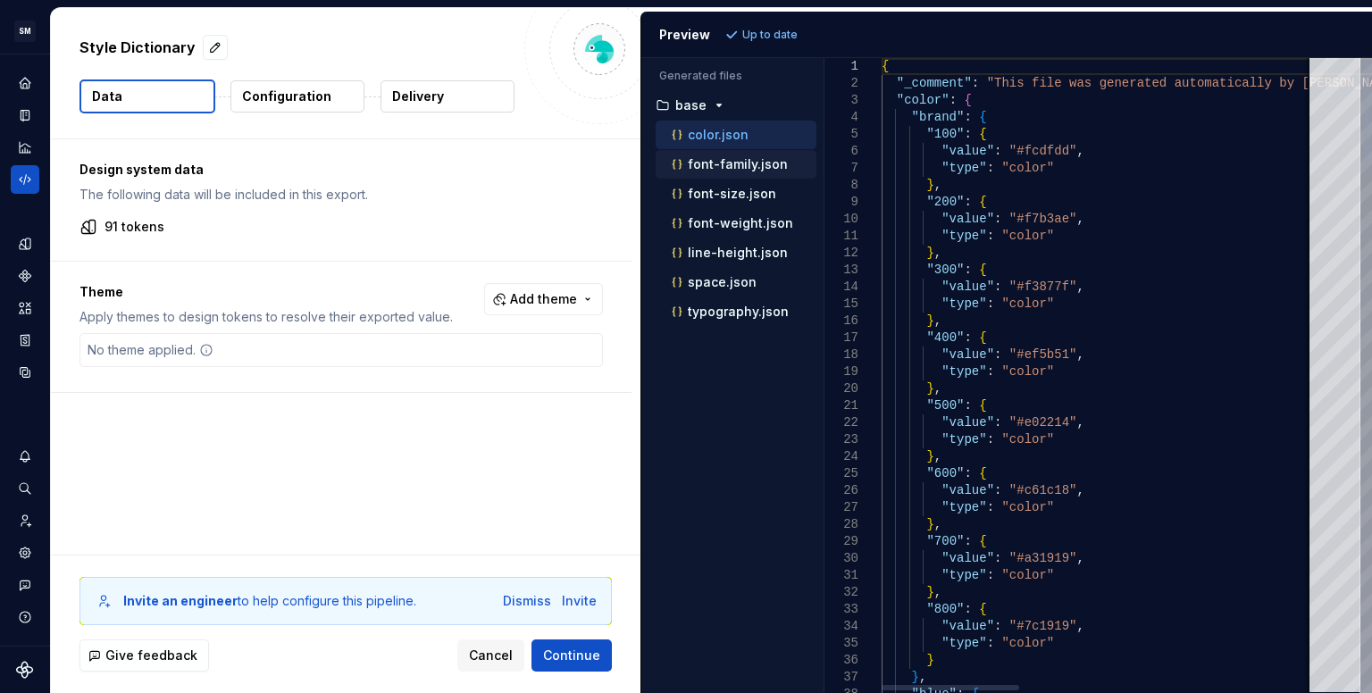
click at [711, 157] on p "font-family.json" at bounding box center [738, 164] width 100 height 14
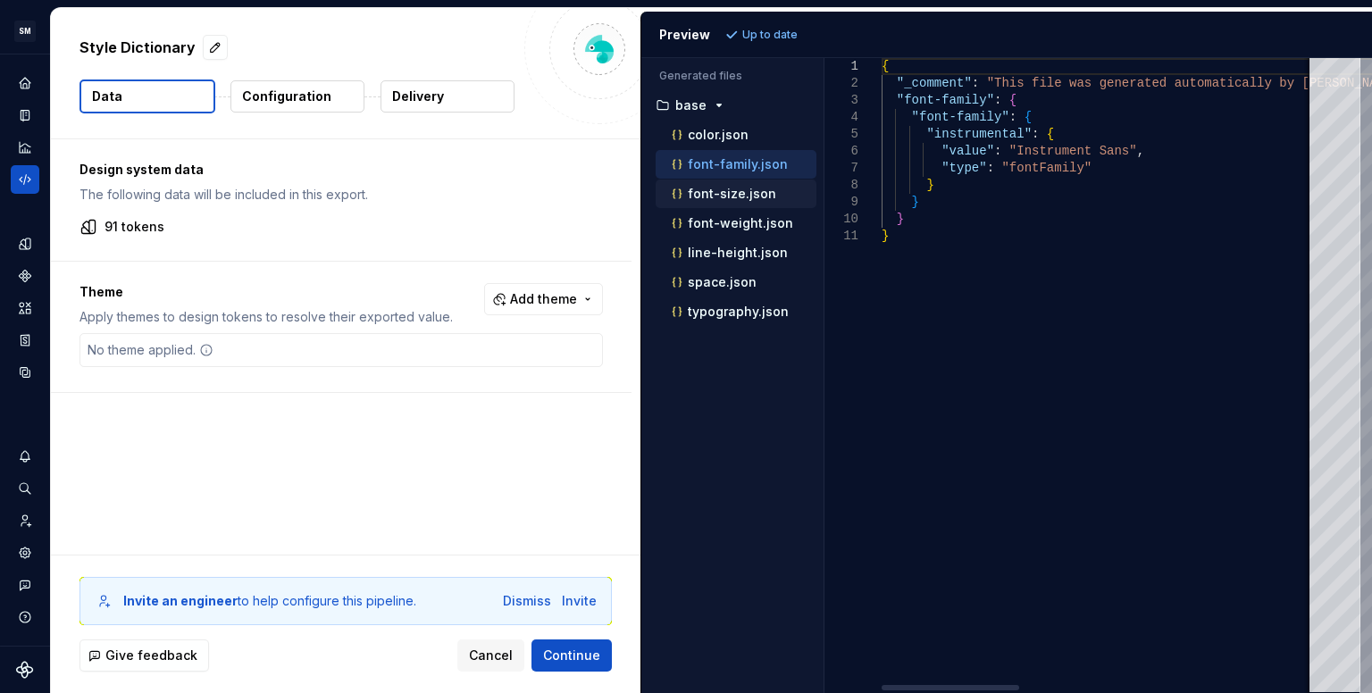
click at [708, 180] on div "font-size.json" at bounding box center [736, 194] width 161 height 29
click at [709, 209] on div "font-weight.json" at bounding box center [736, 223] width 161 height 29
click at [715, 251] on p "line-height.json" at bounding box center [738, 253] width 100 height 14
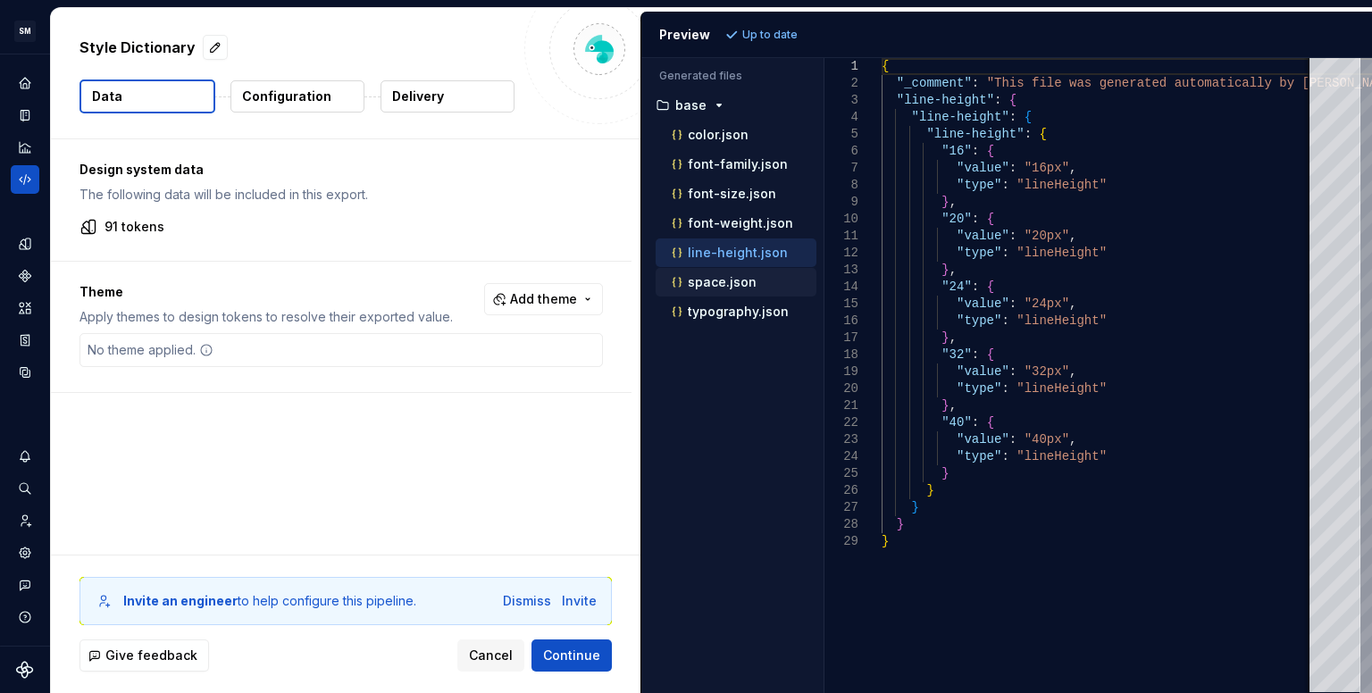
click at [709, 280] on p "space.json" at bounding box center [722, 282] width 69 height 14
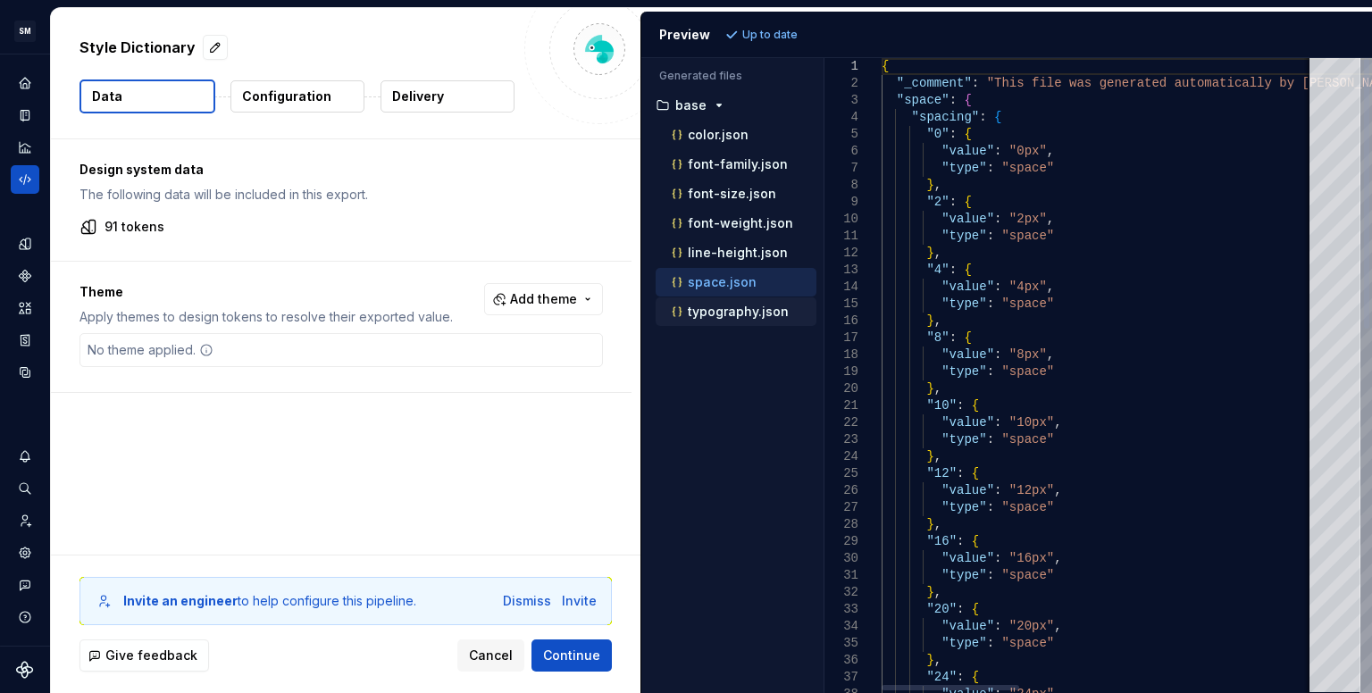
click at [715, 303] on div "typography.json" at bounding box center [742, 312] width 148 height 18
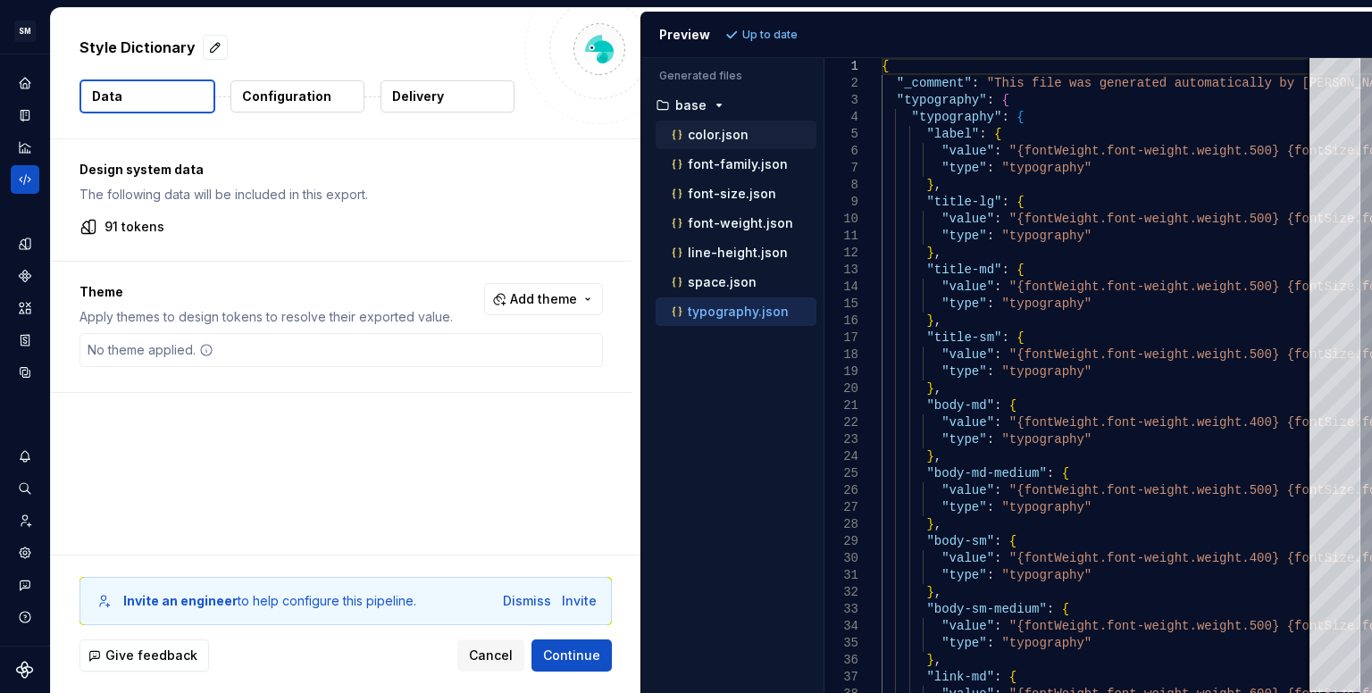
click at [732, 122] on div "color.json" at bounding box center [736, 135] width 161 height 29
click at [735, 136] on p "color.json" at bounding box center [718, 135] width 61 height 14
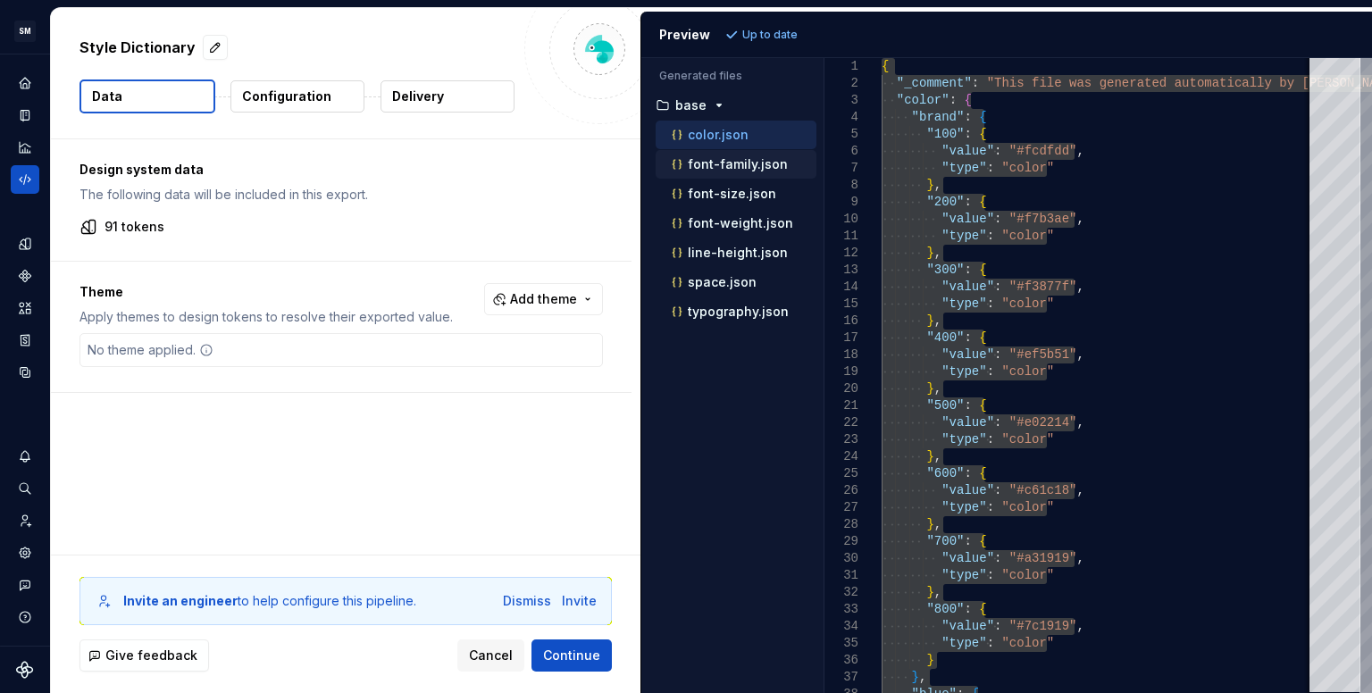
click at [732, 157] on p "font-family.json" at bounding box center [738, 164] width 100 height 14
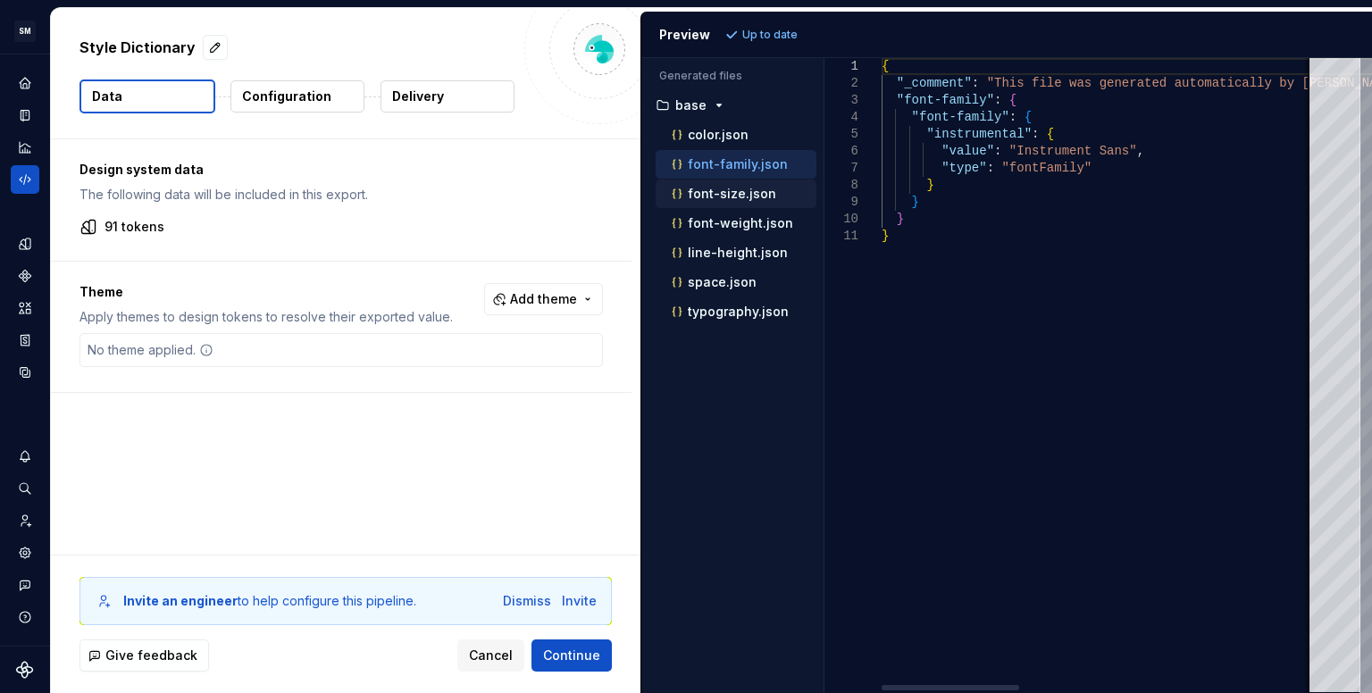
click at [722, 194] on p "font-size.json" at bounding box center [732, 194] width 88 height 14
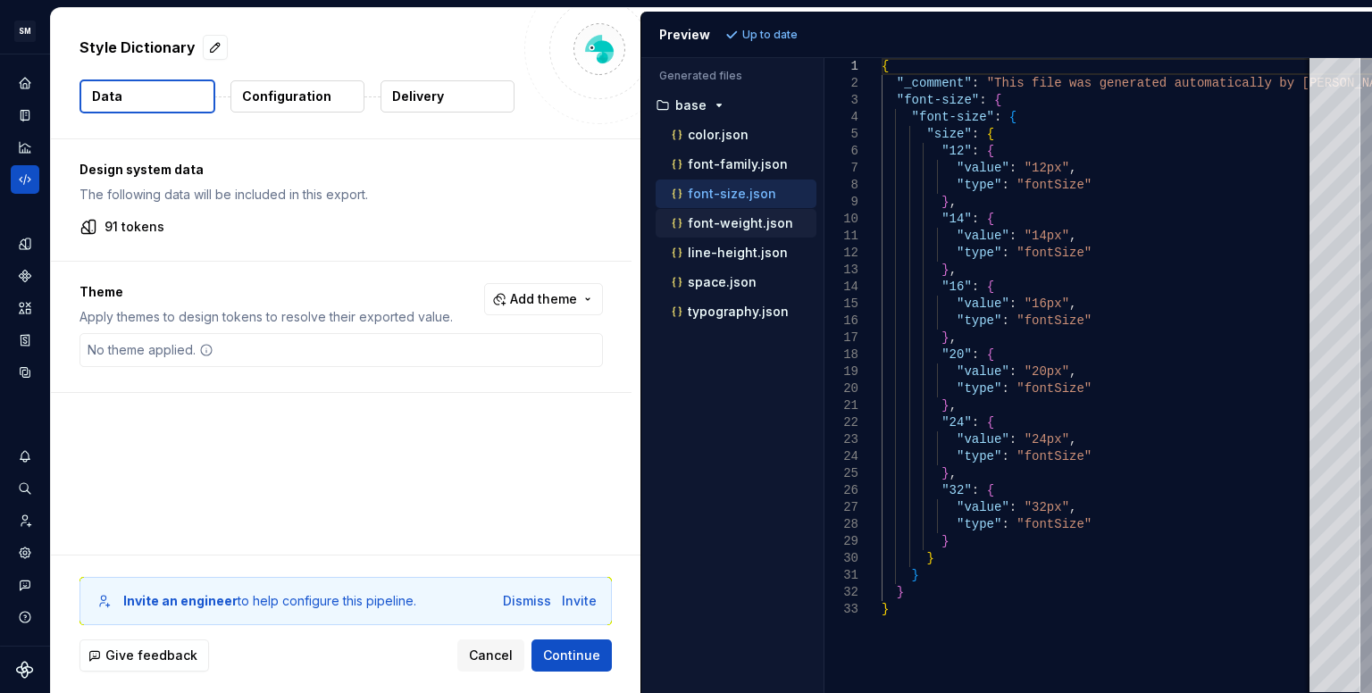
click at [731, 222] on p "font-weight.json" at bounding box center [740, 223] width 105 height 14
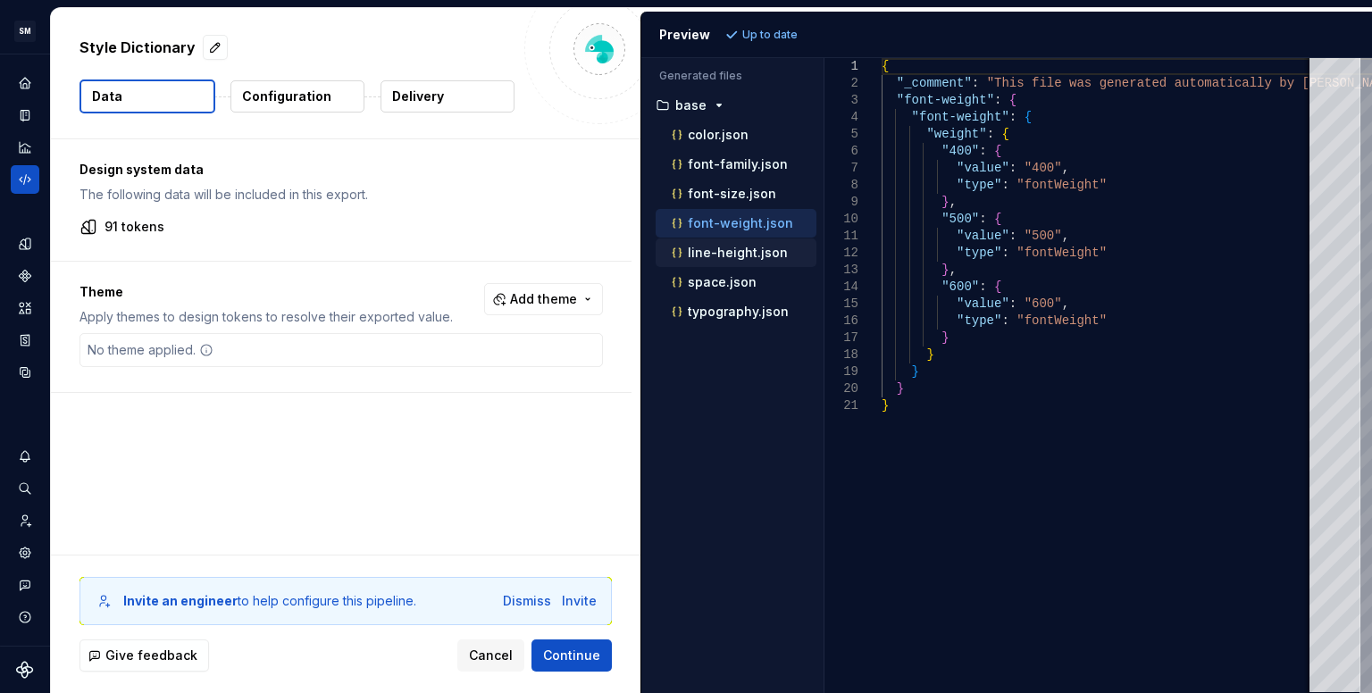
click at [750, 256] on p "line-height.json" at bounding box center [738, 253] width 100 height 14
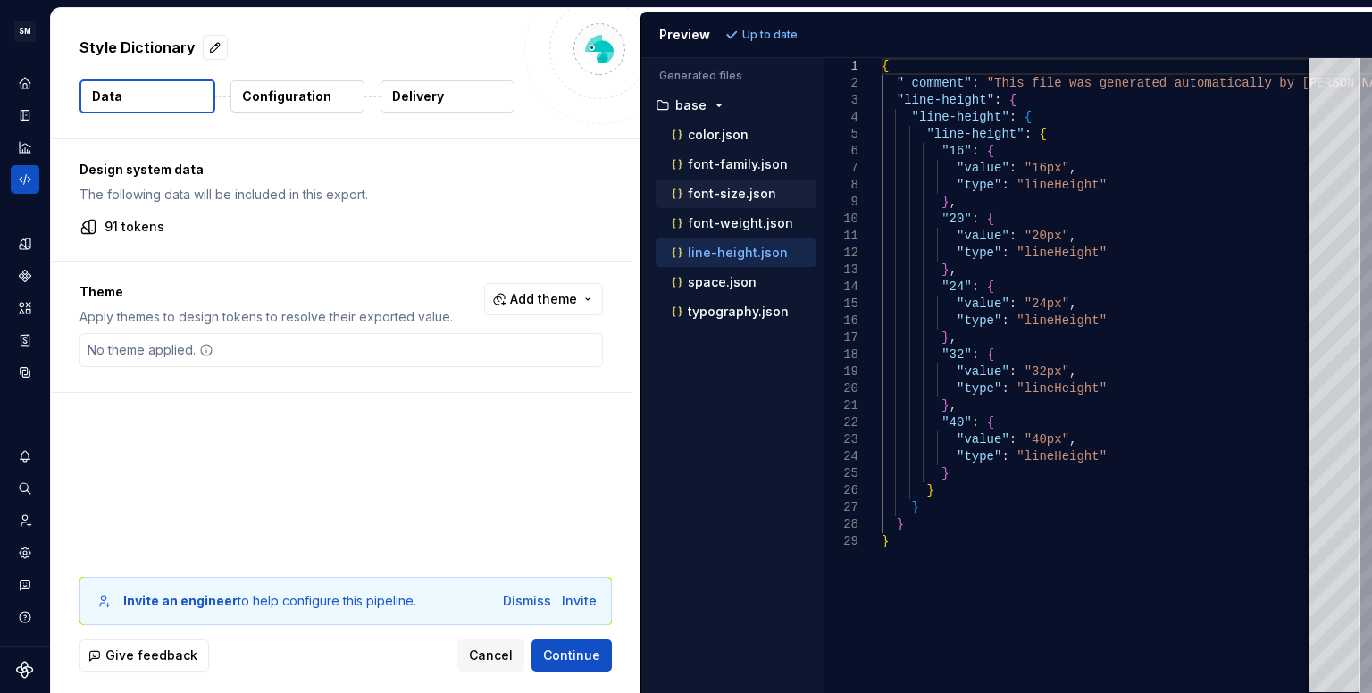
click at [722, 196] on p "font-size.json" at bounding box center [732, 194] width 88 height 14
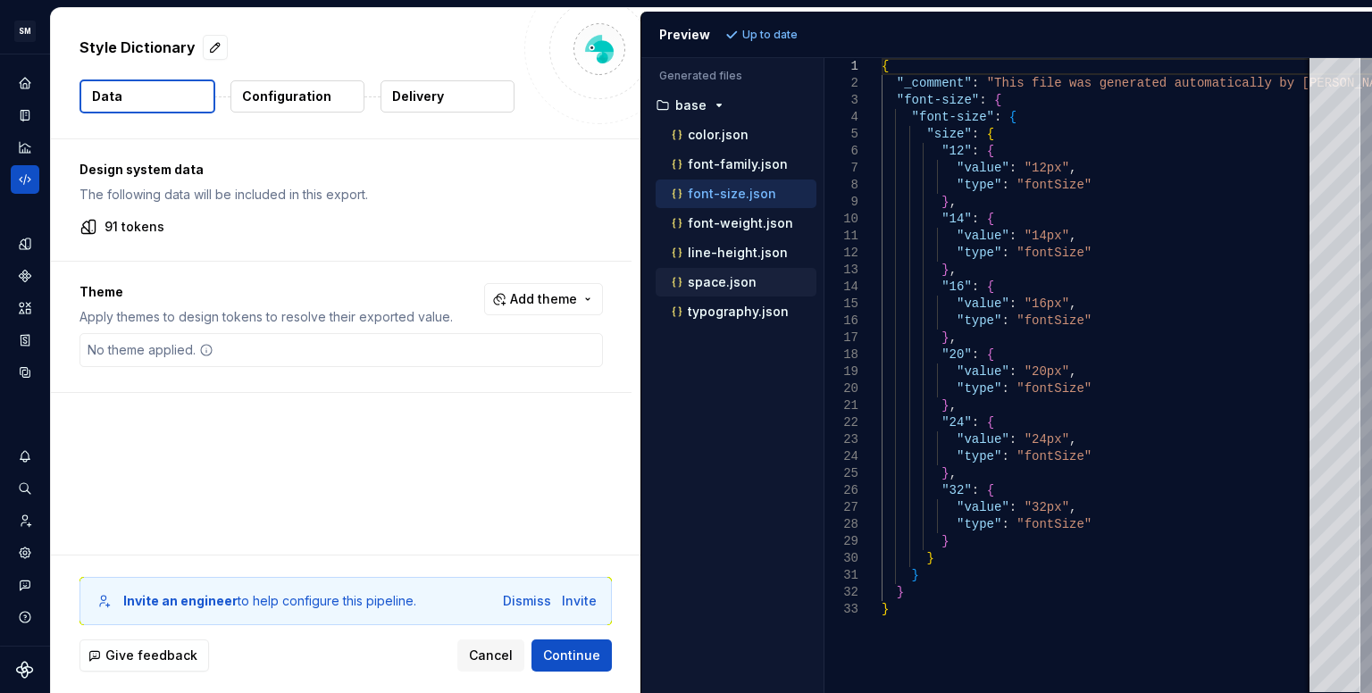
click at [720, 281] on p "space.json" at bounding box center [722, 282] width 69 height 14
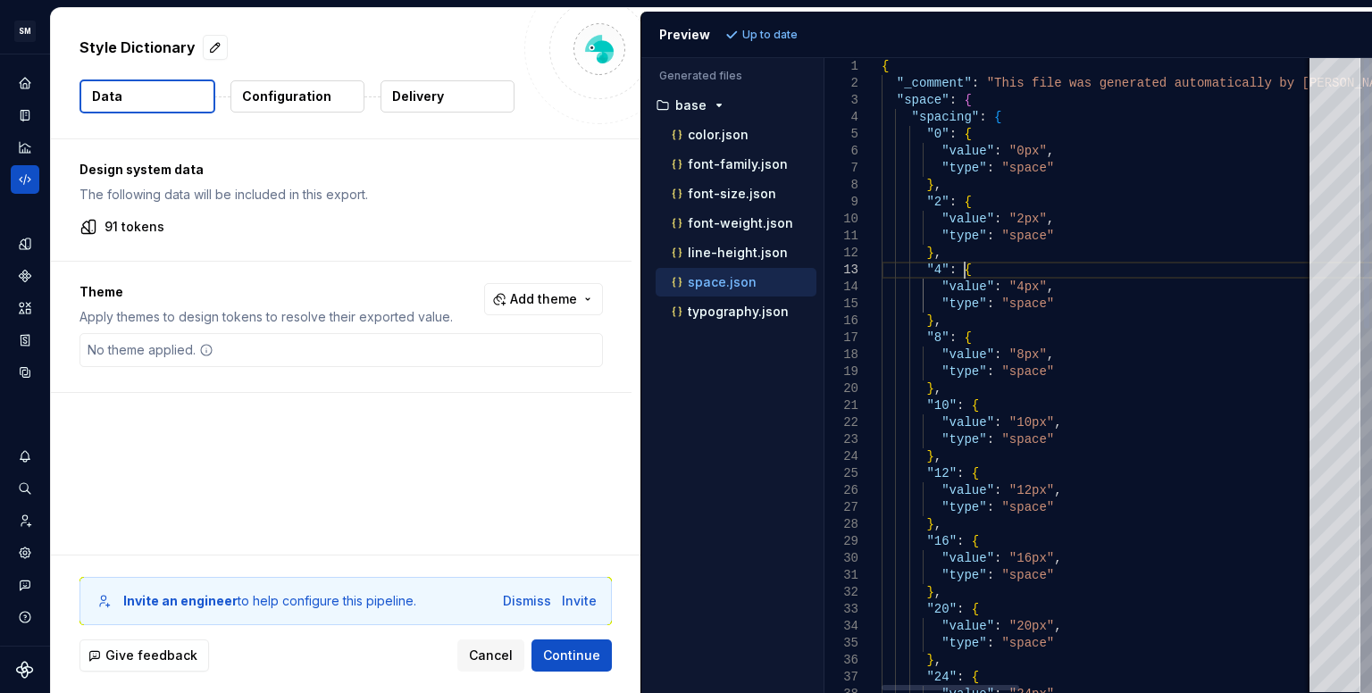
type textarea "**********"
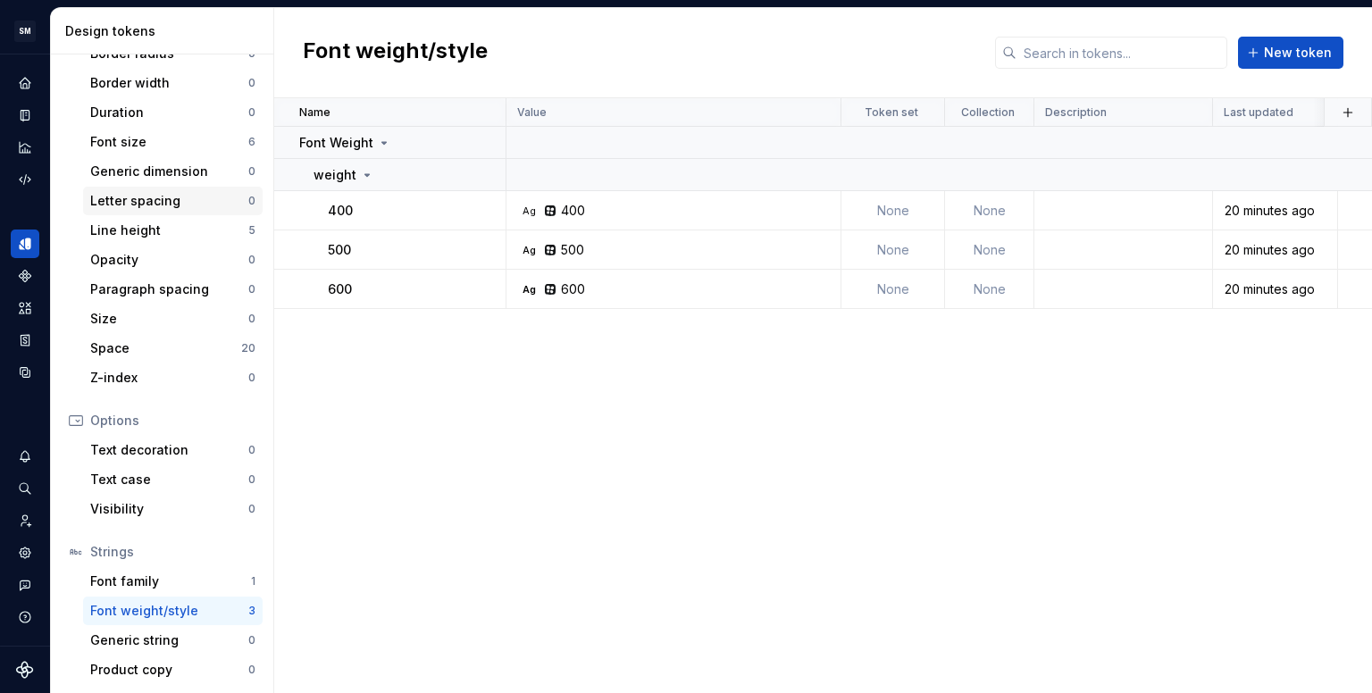
scroll to position [284, 0]
click at [144, 355] on div "Space 20" at bounding box center [173, 347] width 180 height 29
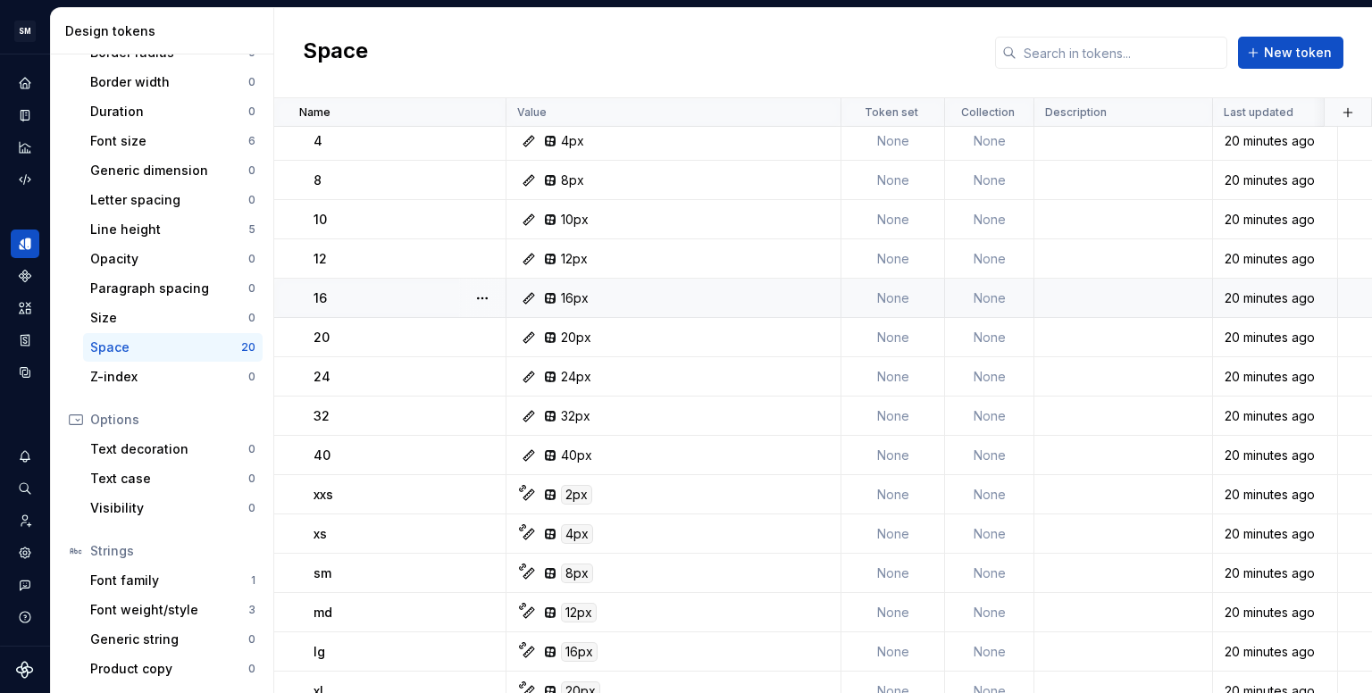
scroll to position [261, 0]
